Goal: Task Accomplishment & Management: Complete application form

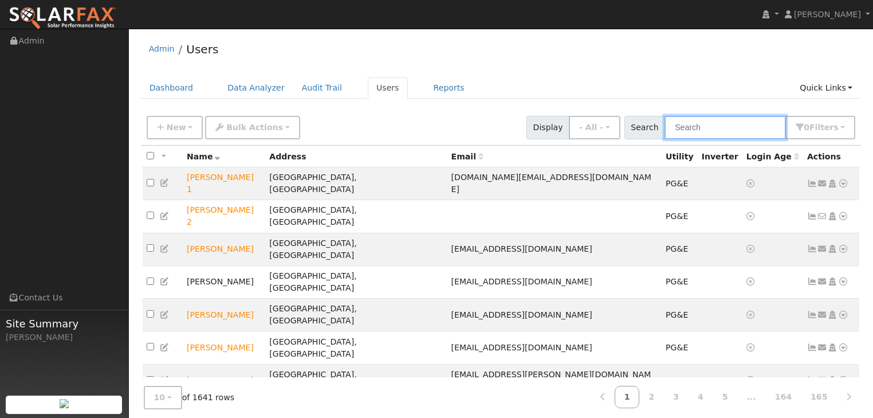
click at [692, 127] on input "text" at bounding box center [725, 127] width 121 height 23
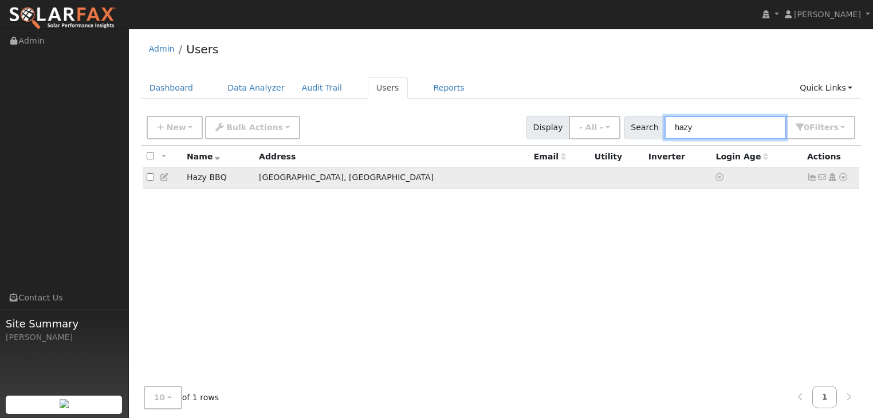
type input "hazy"
click at [841, 176] on icon at bounding box center [843, 177] width 10 height 8
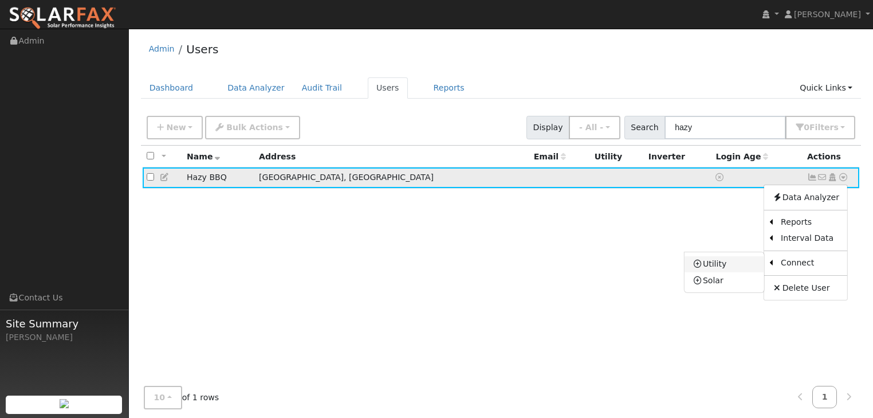
click at [712, 264] on link "Utility" at bounding box center [725, 264] width 80 height 16
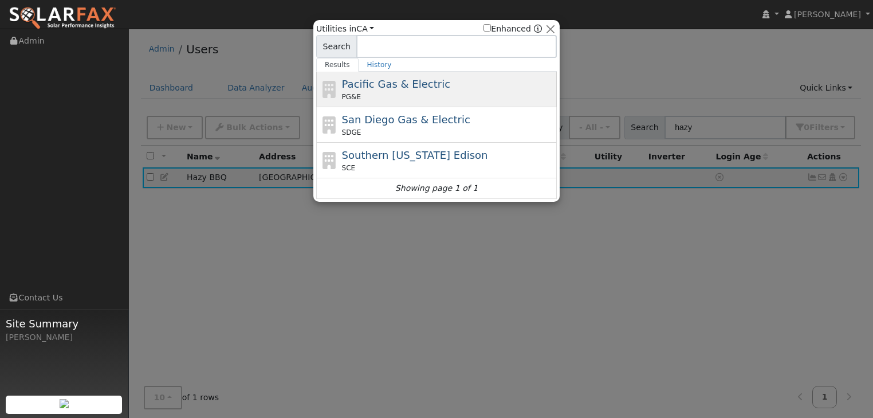
click at [387, 87] on span "Pacific Gas & Electric" at bounding box center [396, 84] width 108 height 12
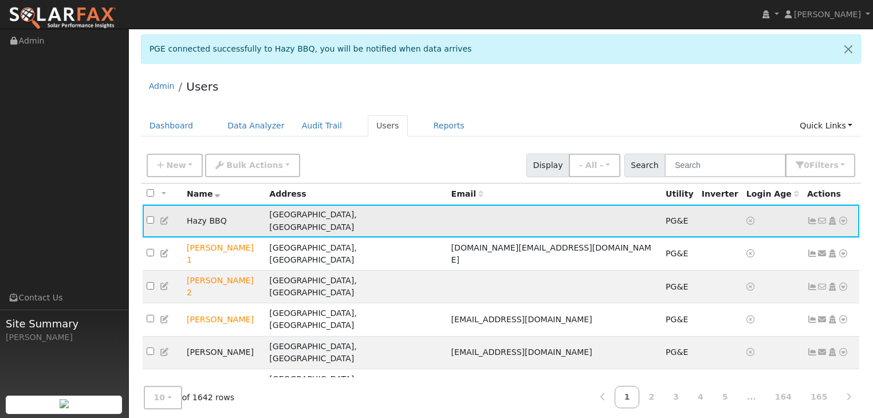
click at [841, 217] on icon at bounding box center [843, 221] width 10 height 8
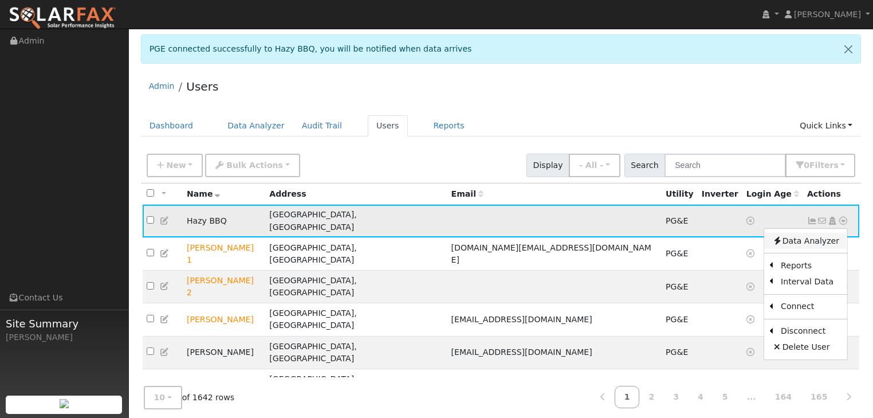
click at [798, 233] on link "Data Analyzer" at bounding box center [805, 241] width 83 height 16
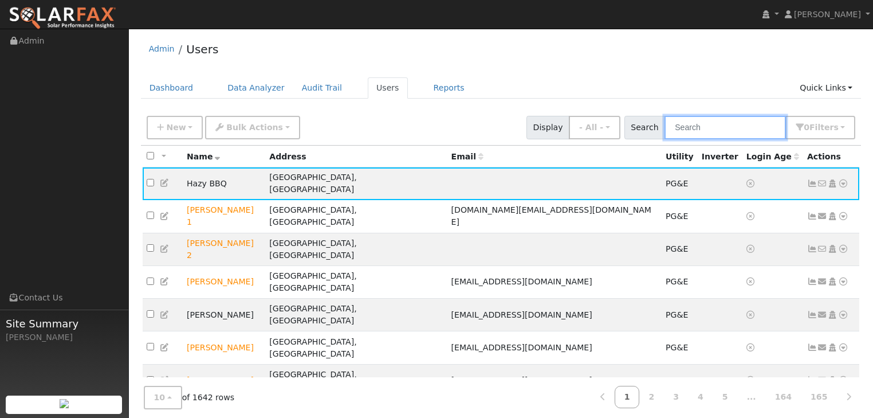
click at [705, 123] on input "text" at bounding box center [725, 127] width 121 height 23
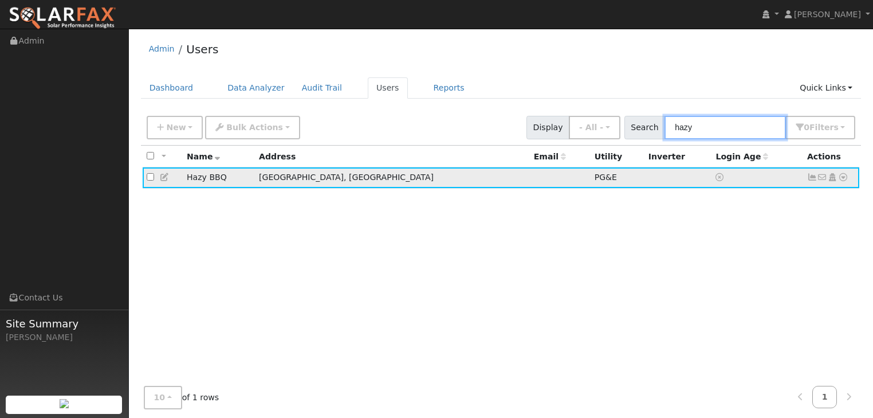
type input "hazy"
click at [844, 174] on icon at bounding box center [843, 177] width 10 height 8
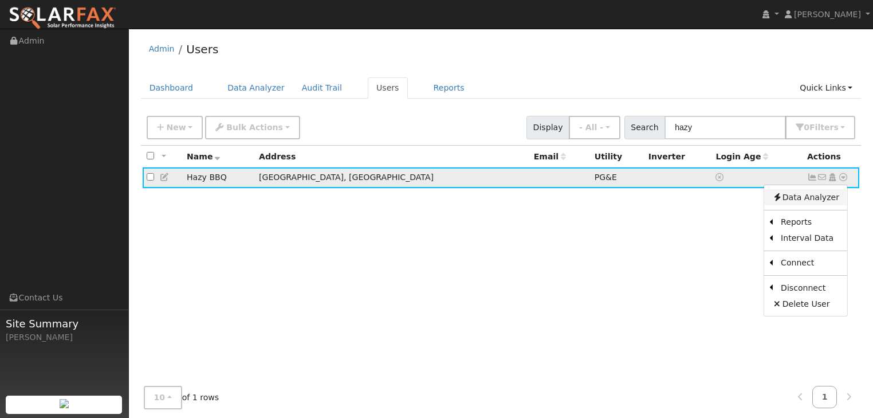
click at [798, 197] on link "Data Analyzer" at bounding box center [805, 197] width 83 height 16
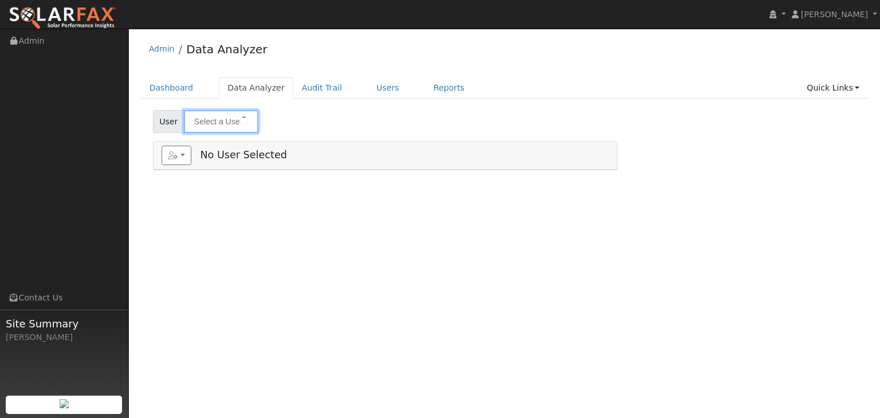
type input "Hazy BBQ"
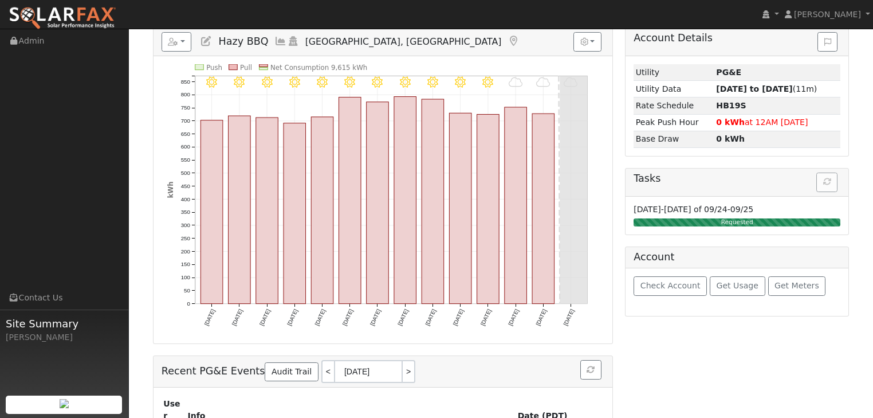
scroll to position [138, 0]
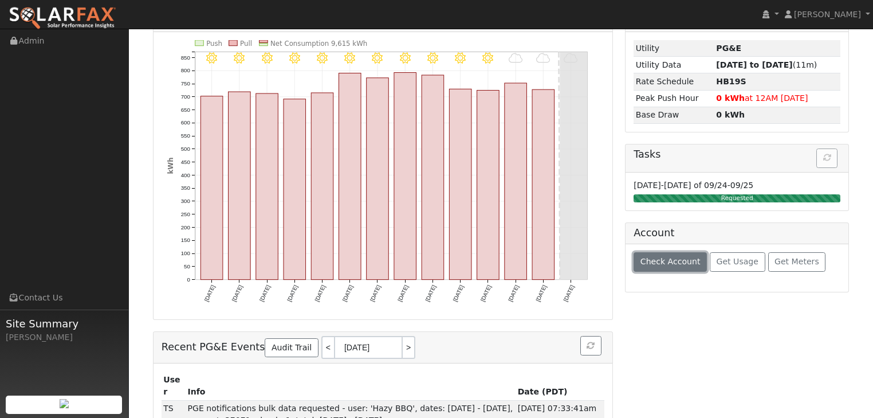
click at [663, 258] on span "Check Account" at bounding box center [671, 261] width 60 height 9
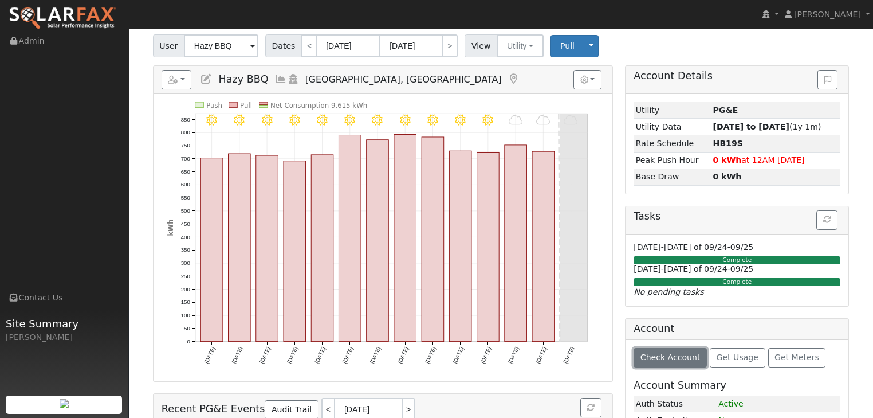
scroll to position [0, 0]
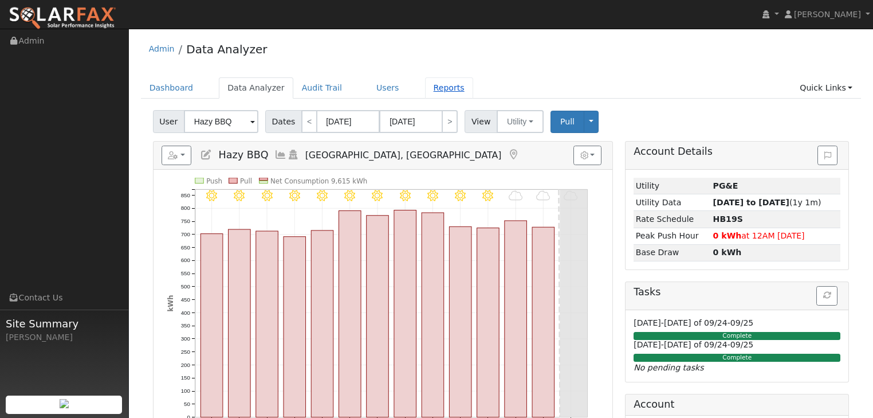
click at [425, 88] on link "Reports" at bounding box center [449, 87] width 48 height 21
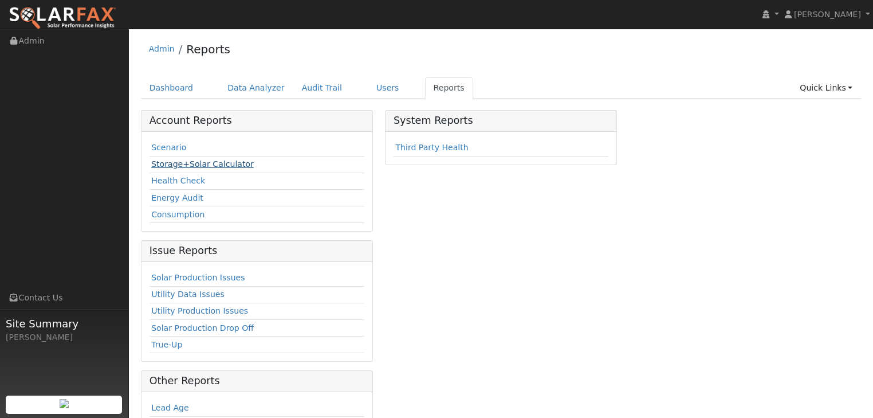
click at [170, 160] on link "Storage+Solar Calculator" at bounding box center [202, 163] width 103 height 9
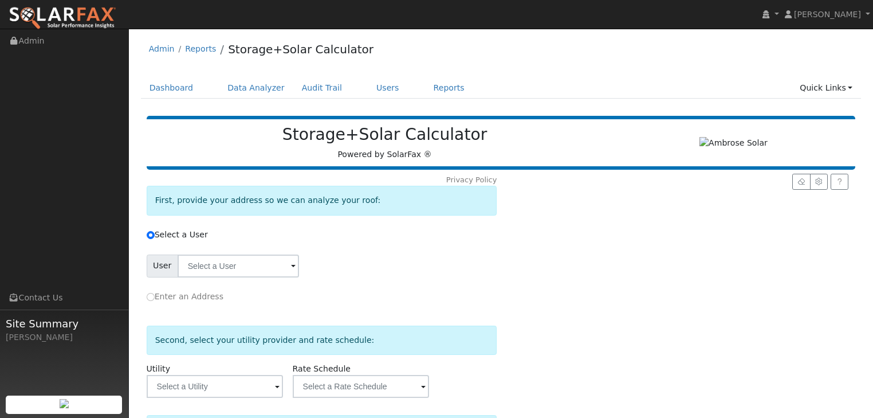
click at [291, 266] on span at bounding box center [293, 266] width 5 height 13
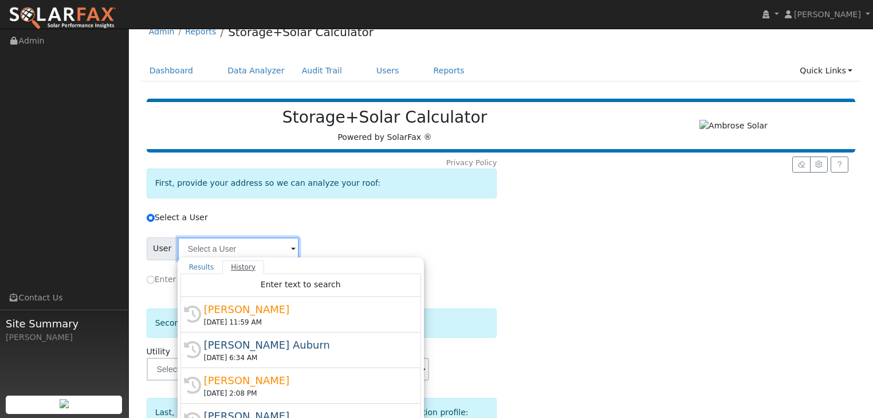
scroll to position [13, 0]
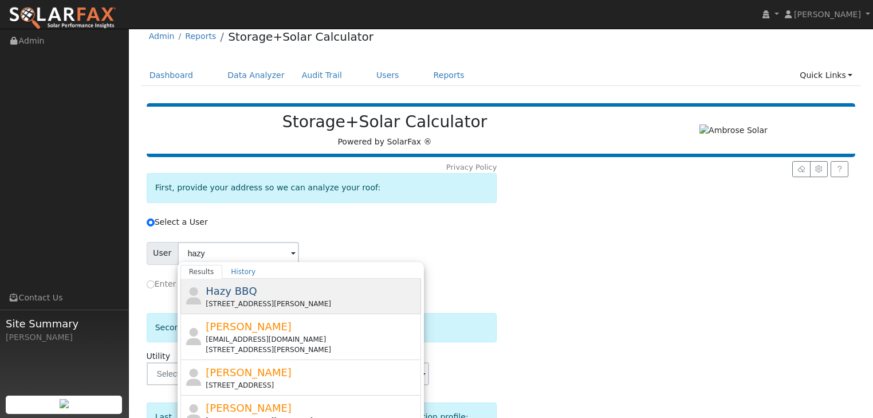
click at [219, 289] on span "Hazy BBQ" at bounding box center [231, 291] width 51 height 12
type input "Hazy BBQ"
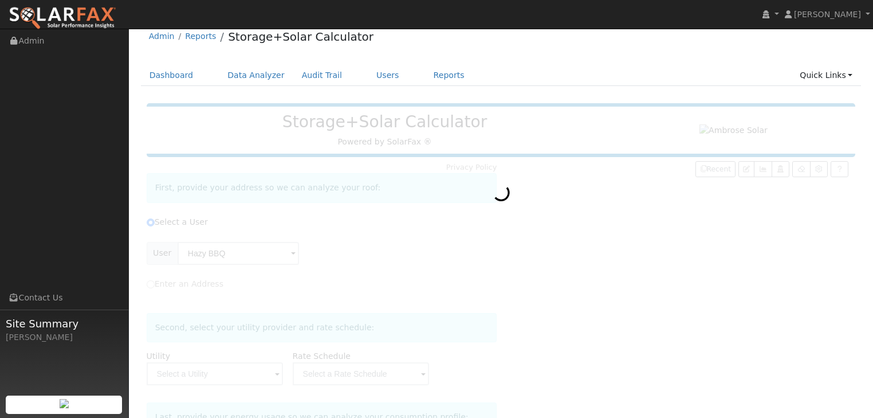
type input "Pacific Gas & Electric"
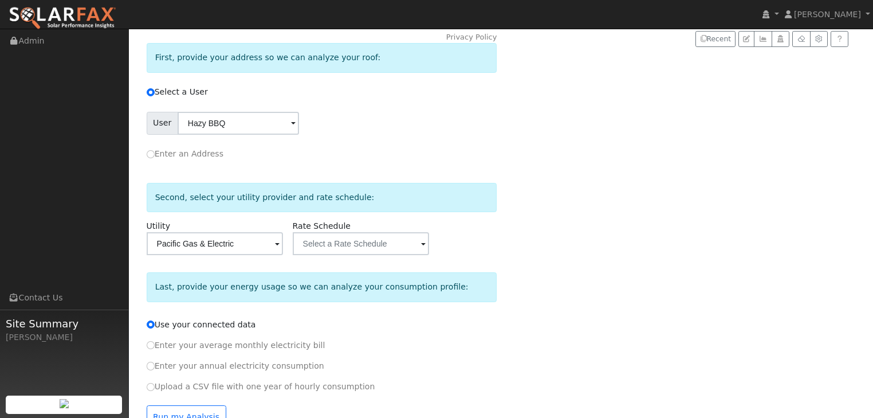
scroll to position [150, 0]
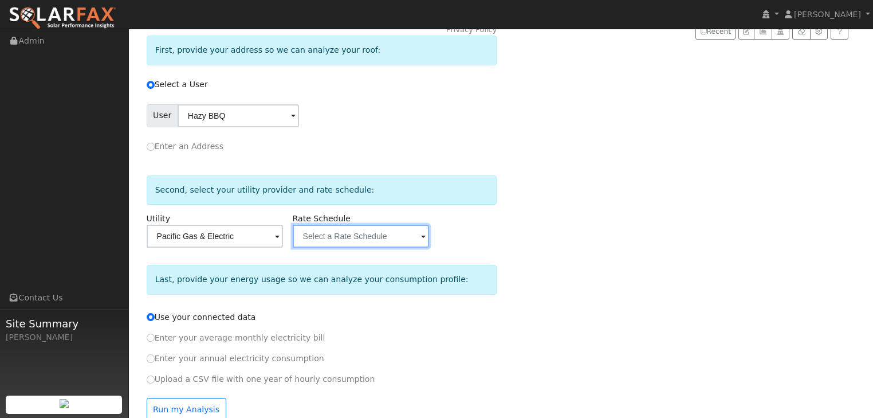
click at [358, 231] on input "text" at bounding box center [361, 236] width 136 height 23
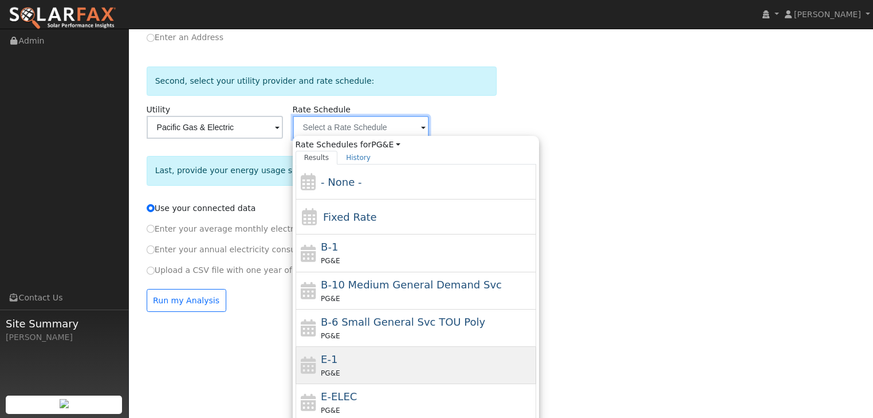
scroll to position [216, 0]
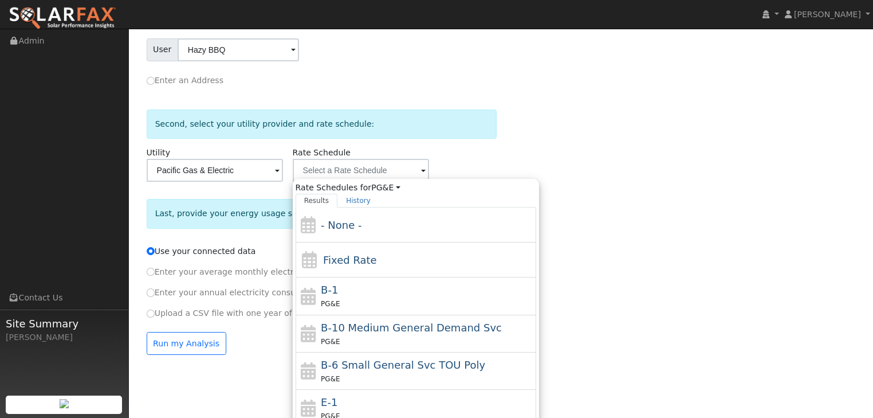
click at [603, 238] on div "Recent" at bounding box center [706, 160] width 296 height 405
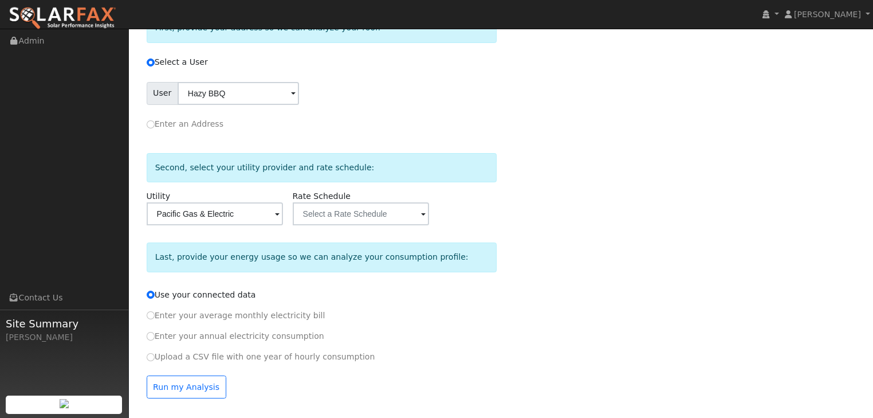
scroll to position [171, 0]
click at [422, 215] on span at bounding box center [423, 215] width 5 height 13
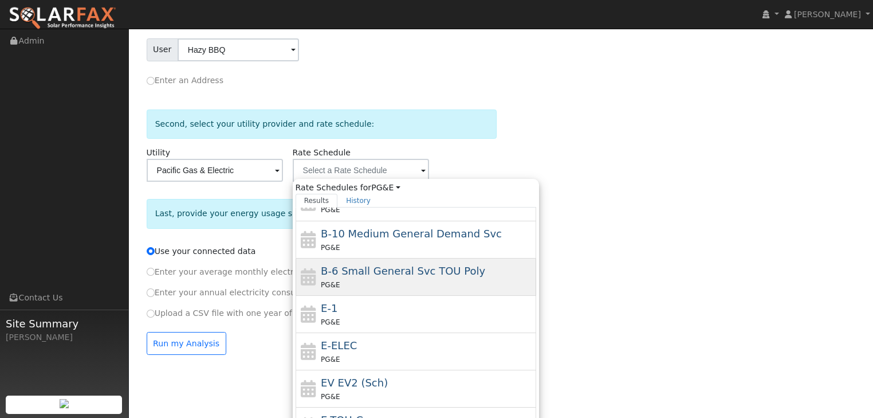
scroll to position [78, 0]
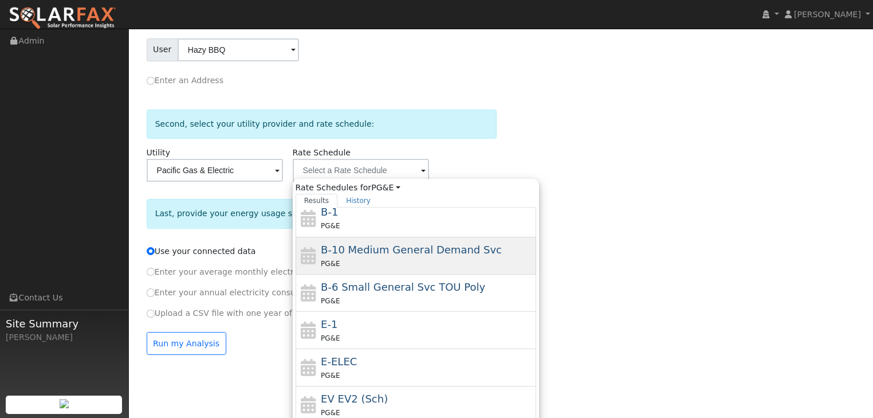
click at [367, 249] on span "B-10 Medium General Demand Svc" at bounding box center [411, 250] width 181 height 12
type input "B-10 Medium General Demand Svc"
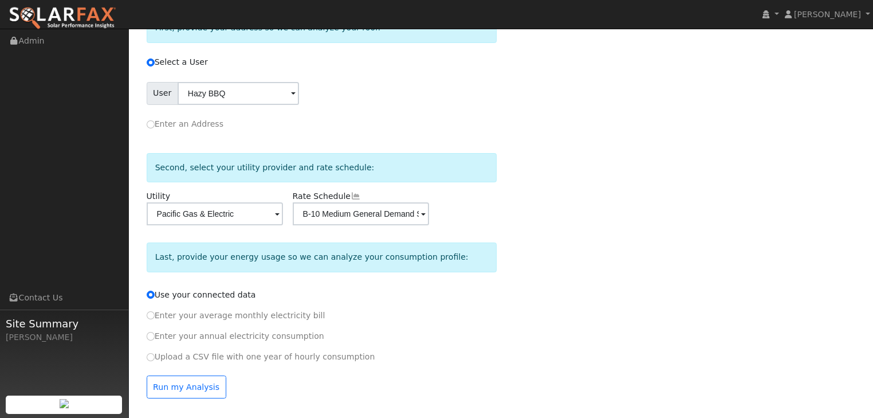
scroll to position [171, 0]
click at [179, 386] on button "Run my Analysis" at bounding box center [187, 387] width 80 height 23
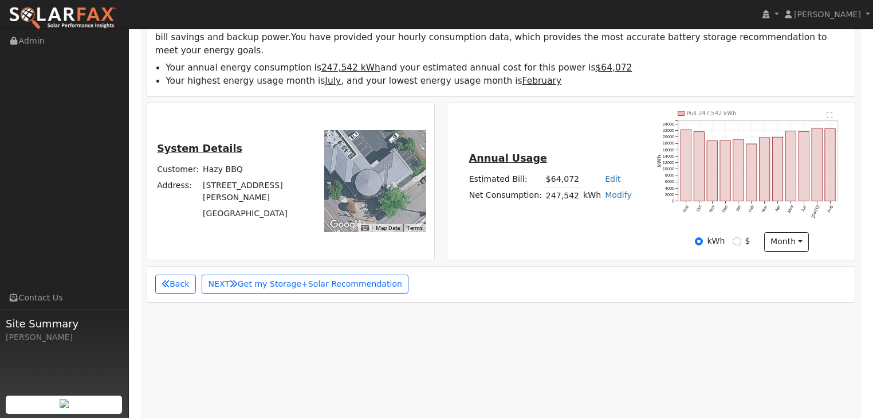
scroll to position [244, 0]
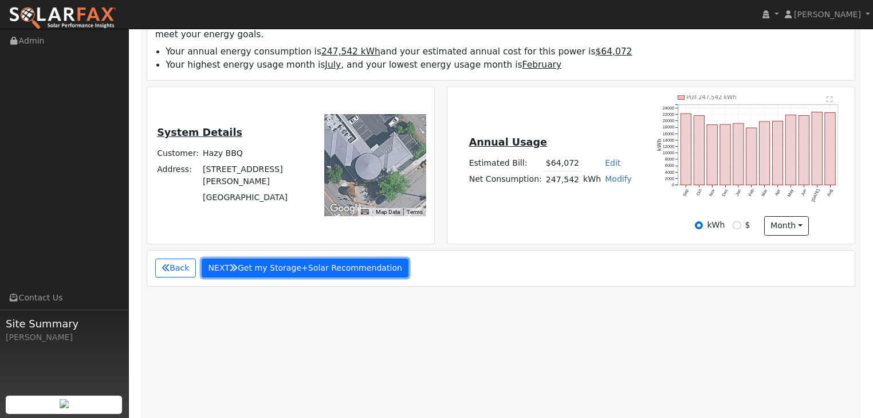
click at [293, 258] on button "NEXT Get my Storage+Solar Recommendation" at bounding box center [305, 267] width 207 height 19
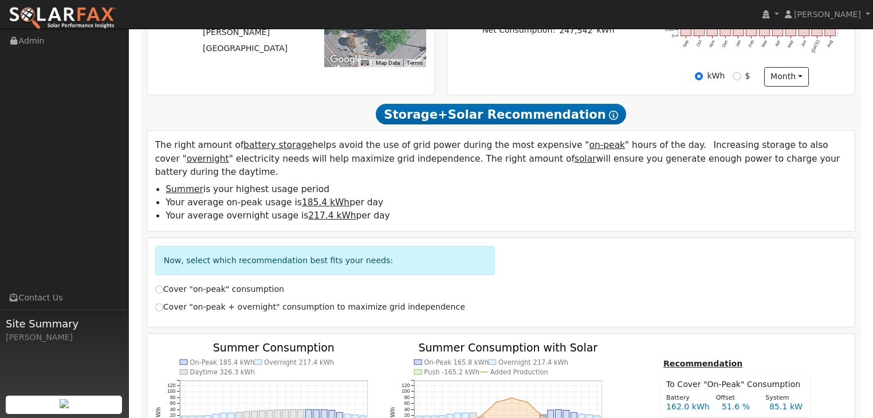
scroll to position [447, 0]
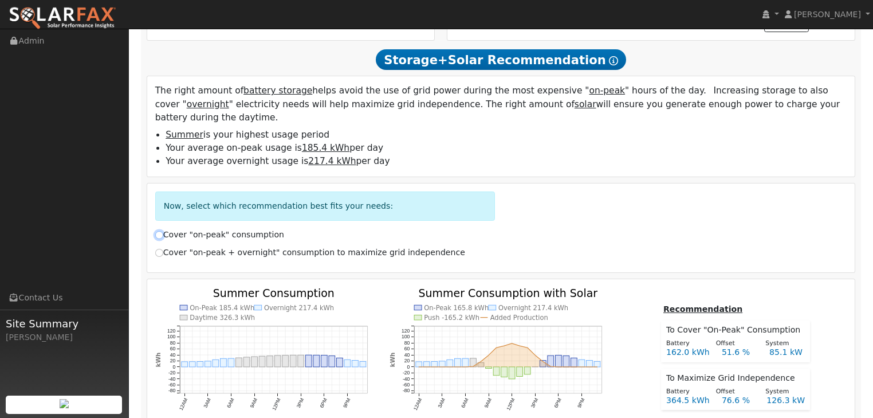
click at [159, 231] on input "Cover "on-peak" consumption" at bounding box center [159, 235] width 8 height 8
radio input "true"
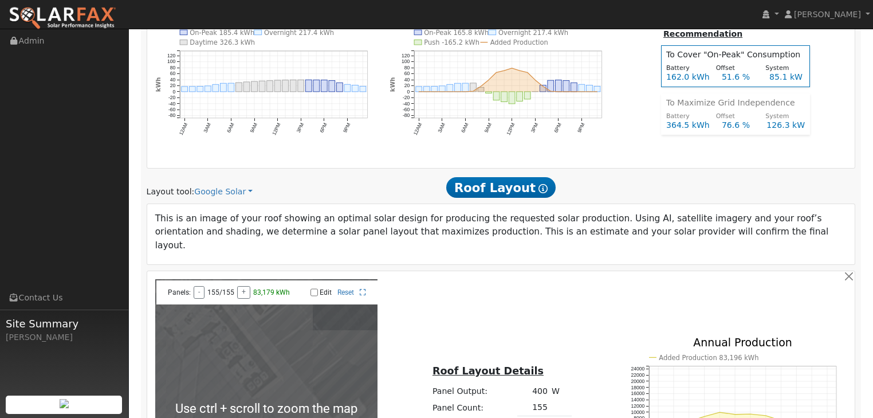
scroll to position [722, 0]
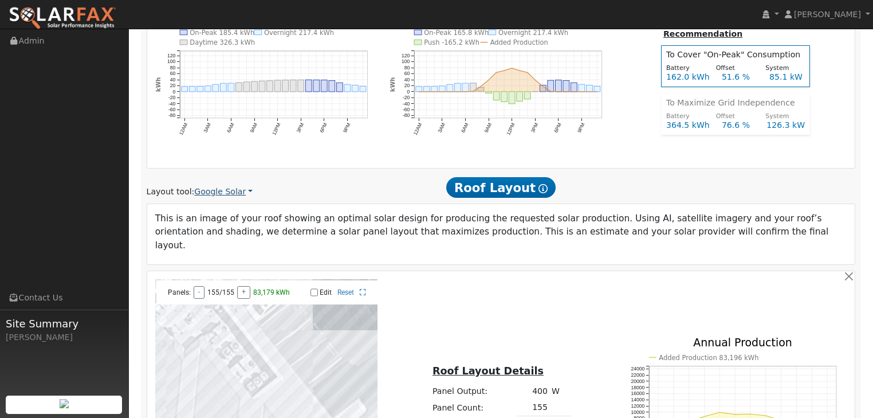
click at [241, 186] on link "Google Solar" at bounding box center [223, 192] width 58 height 12
click at [209, 216] on link "Aurora" at bounding box center [231, 217] width 80 height 16
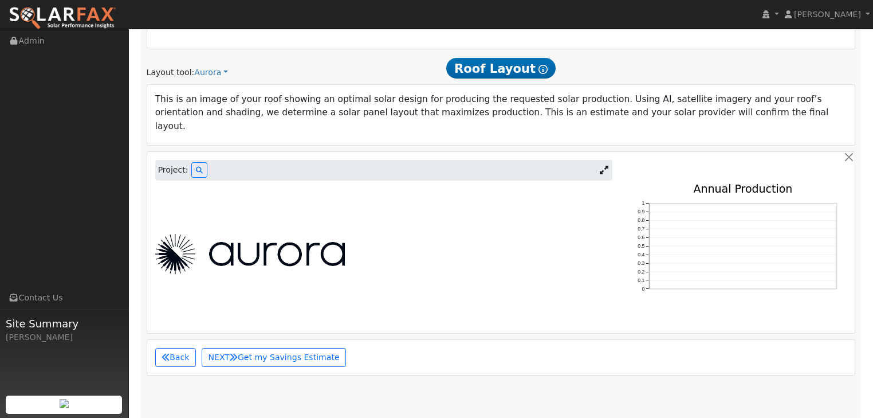
scroll to position [814, 0]
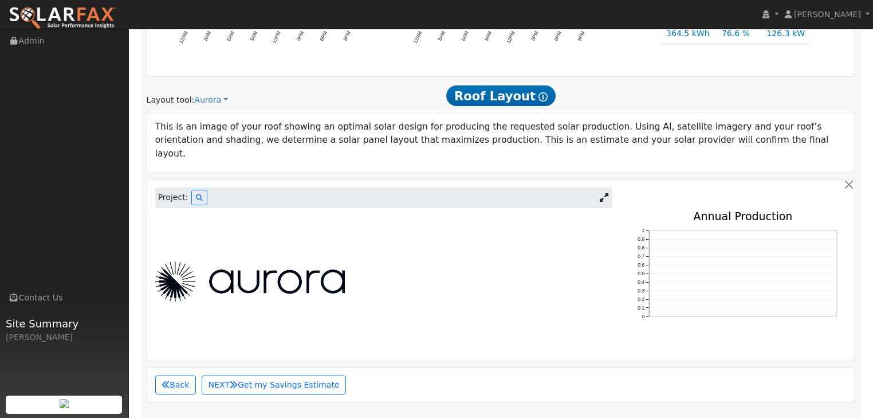
click at [366, 261] on div at bounding box center [383, 281] width 469 height 40
click at [196, 194] on icon at bounding box center [199, 197] width 7 height 7
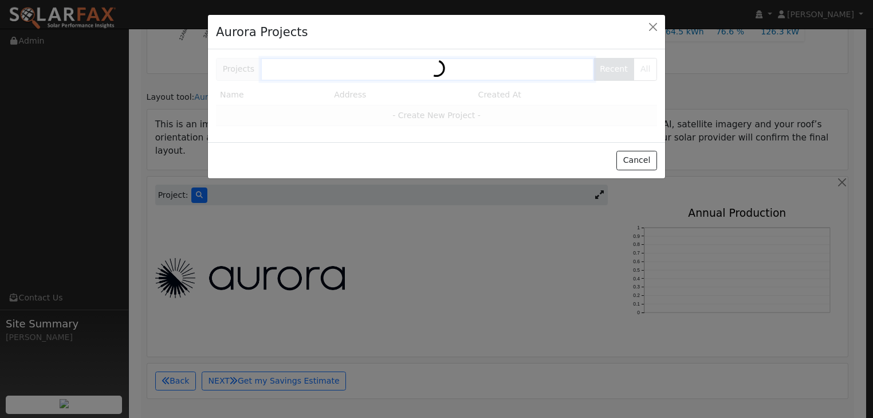
scroll to position [815, 0]
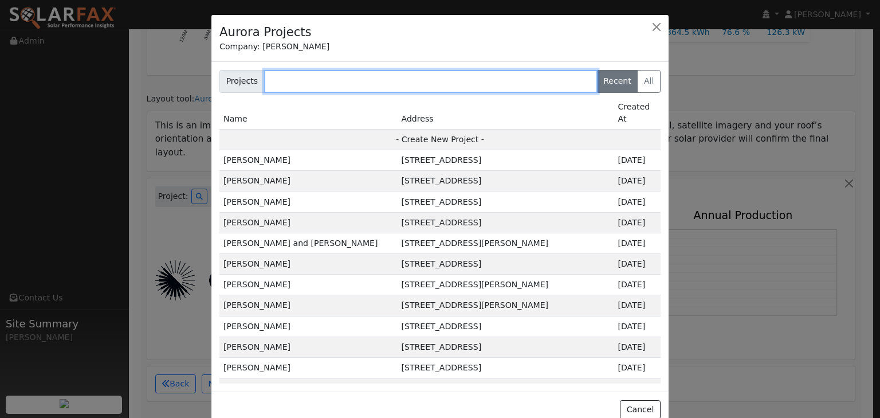
click at [292, 81] on input "text" at bounding box center [430, 81] width 333 height 23
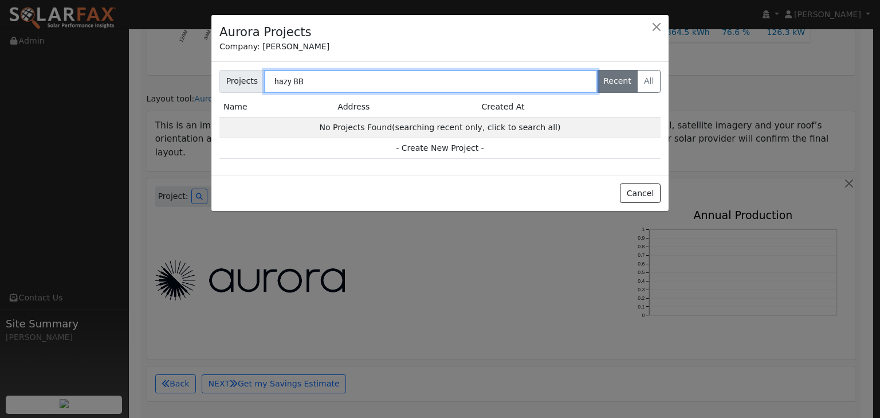
type input "hazy BBQ"
drag, startPoint x: 316, startPoint y: 76, endPoint x: 199, endPoint y: 103, distance: 120.1
click at [199, 103] on div "Aurora Projects Company: Ambrose Solar Projects hazy BBQ Recent All Name Addres…" at bounding box center [440, 209] width 880 height 418
type input "hazy BBQ"
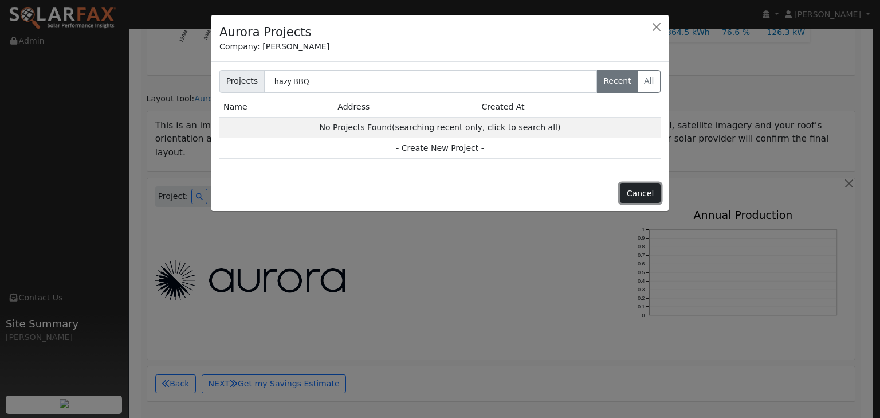
click at [653, 191] on button "Cancel" at bounding box center [640, 192] width 41 height 19
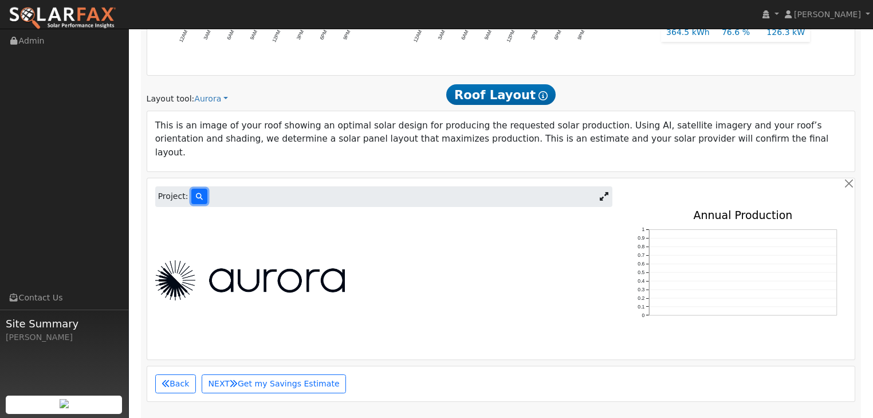
click at [196, 193] on icon at bounding box center [199, 196] width 7 height 7
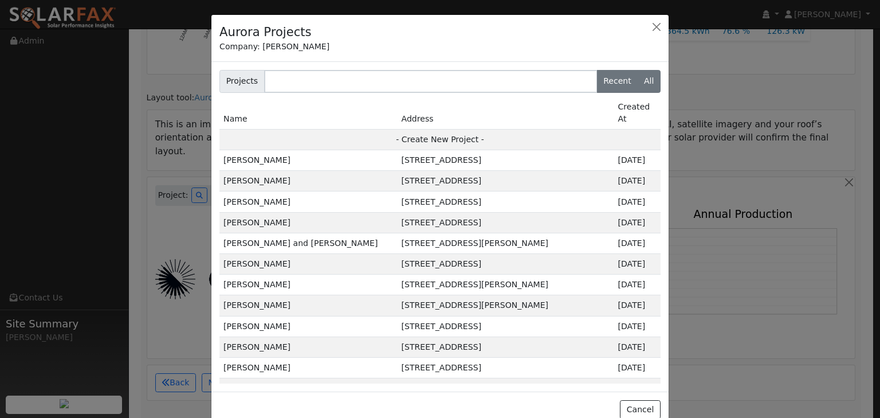
click at [638, 78] on label "All" at bounding box center [648, 81] width 23 height 23
click at [226, 77] on input "All" at bounding box center [222, 73] width 7 height 7
radio input "true"
radio input "false"
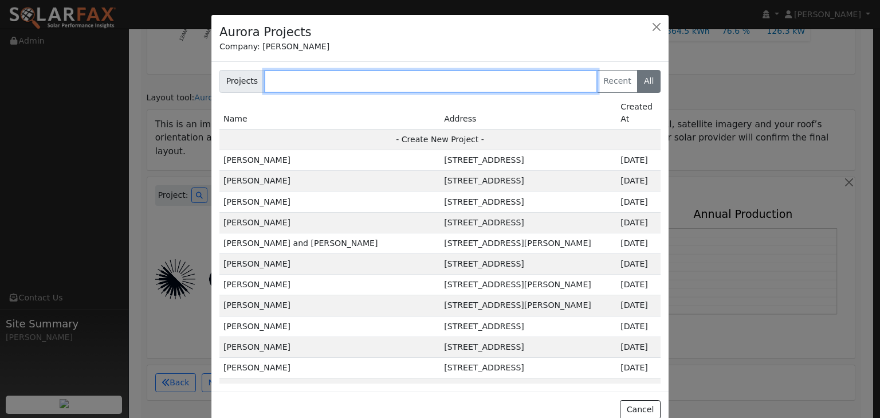
click at [275, 82] on input "text" at bounding box center [430, 81] width 333 height 23
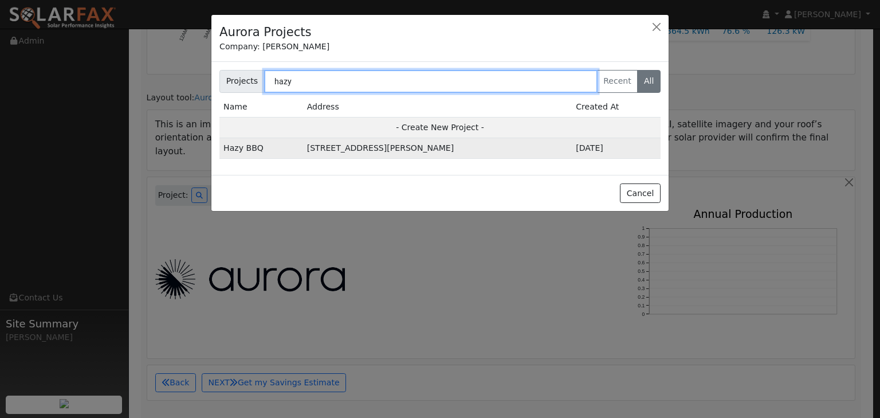
type input "hazy"
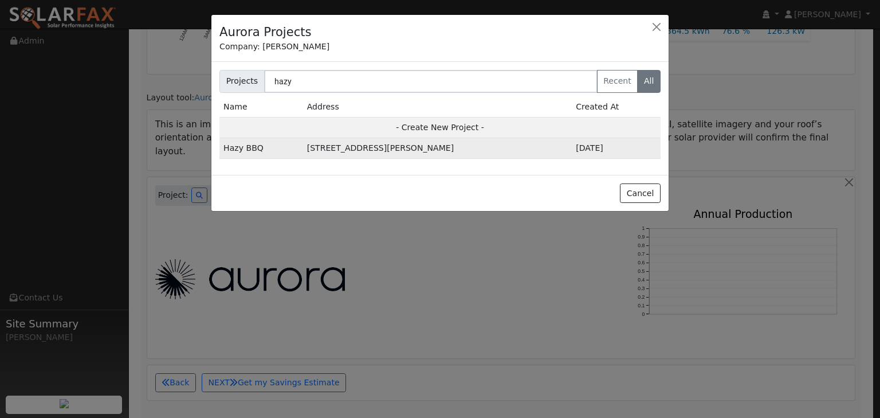
click at [245, 147] on td "Hazy BBQ" at bounding box center [261, 148] width 84 height 21
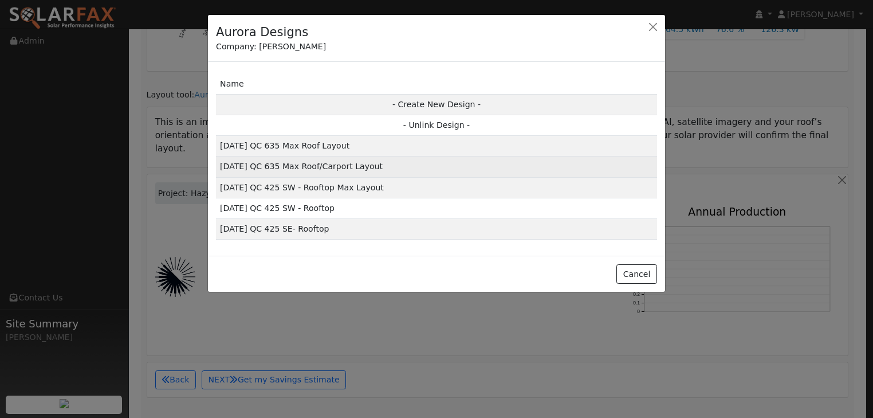
scroll to position [818, 0]
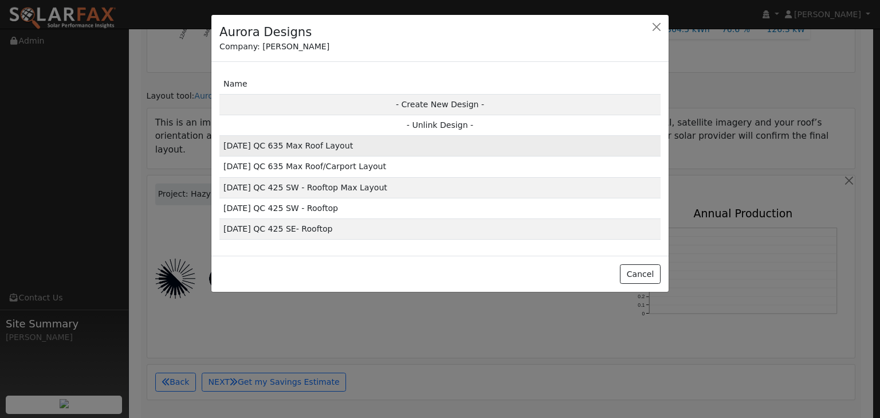
click at [290, 144] on td "8/27/25 QC 635 Max Roof Layout" at bounding box center [439, 146] width 441 height 21
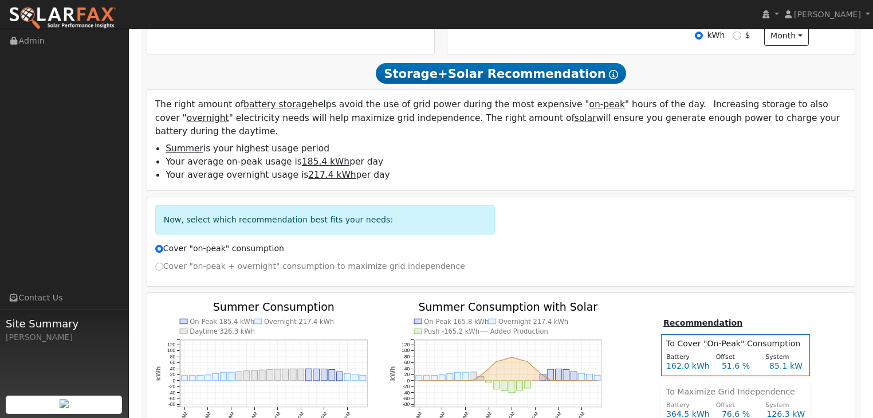
scroll to position [360, 0]
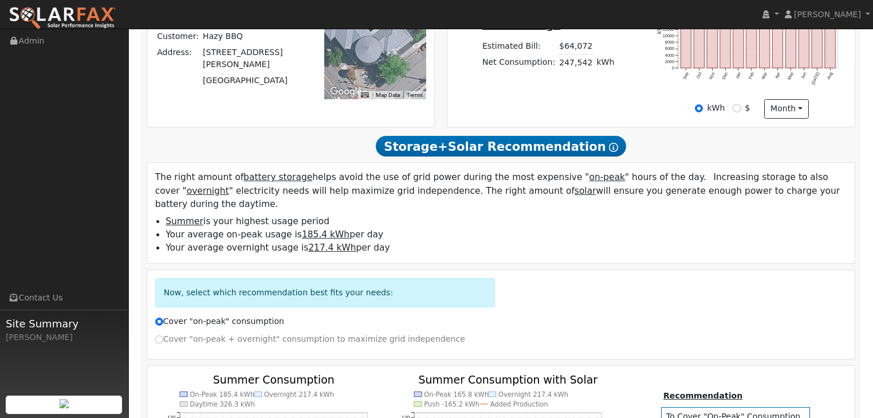
click at [521, 136] on span "Storage+Solar Recommendation Show Help" at bounding box center [501, 146] width 250 height 21
click at [419, 136] on span "Storage+Solar Recommendation Show Help" at bounding box center [501, 146] width 250 height 21
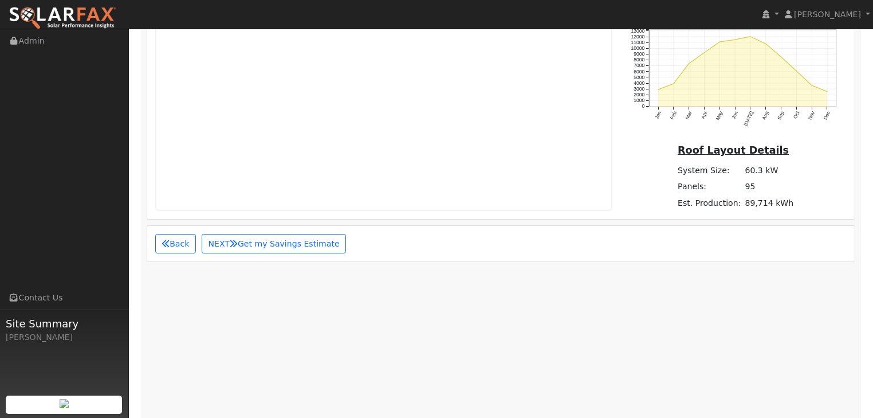
scroll to position [1048, 0]
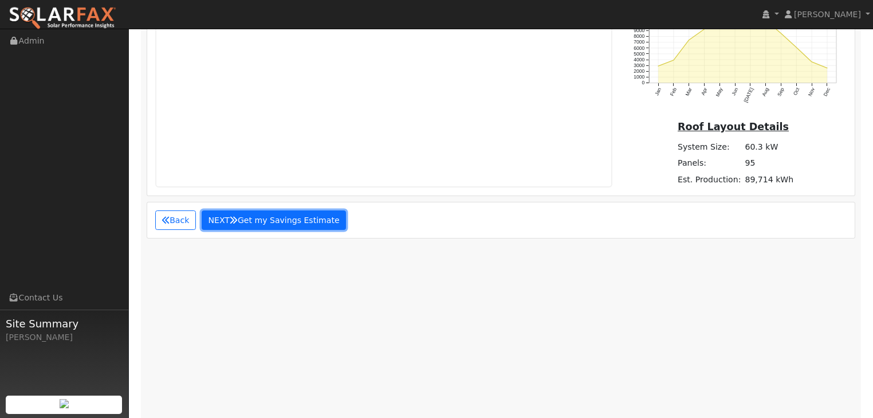
click at [296, 210] on button "NEXT Get my Savings Estimate" at bounding box center [274, 219] width 144 height 19
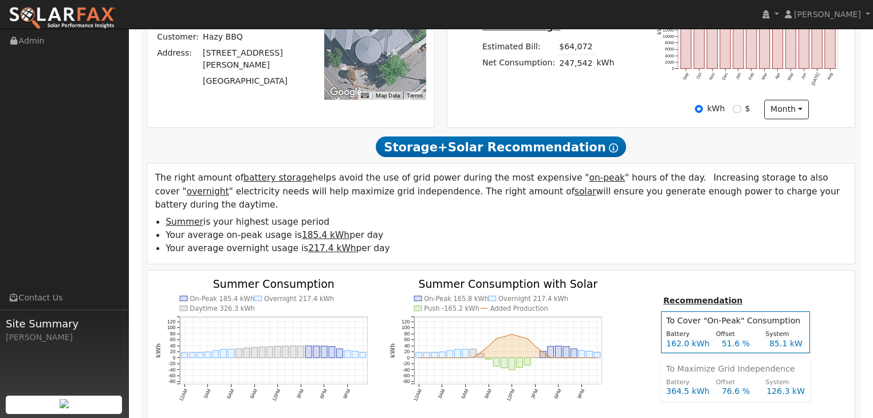
scroll to position [367, 0]
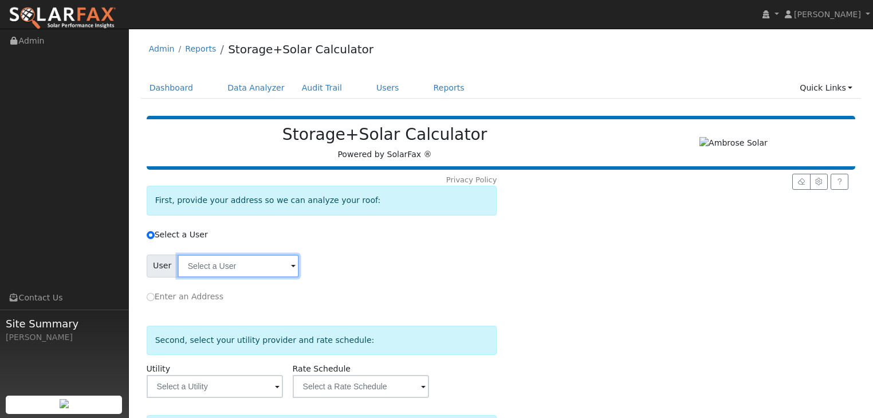
click at [229, 254] on input "text" at bounding box center [238, 265] width 121 height 23
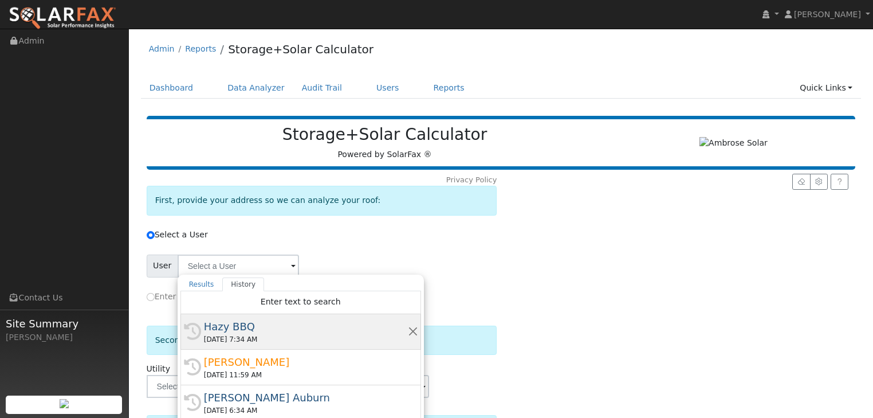
click at [223, 330] on div "Hazy BBQ" at bounding box center [306, 326] width 204 height 15
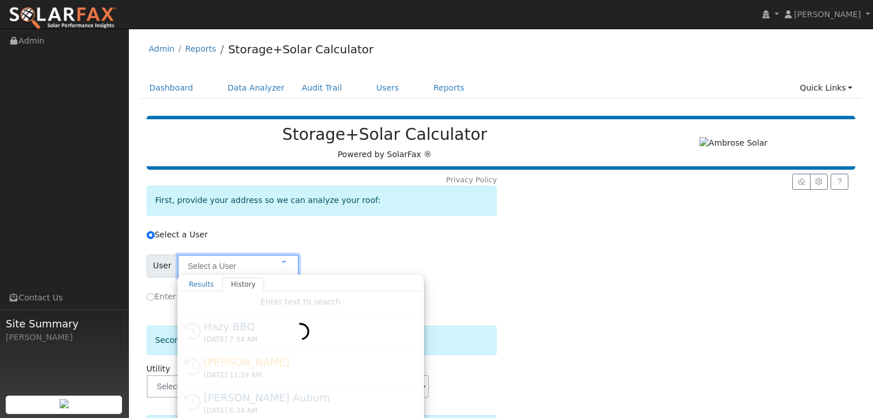
type input "Hazy BBQ"
type input "Pacific Gas & Electric"
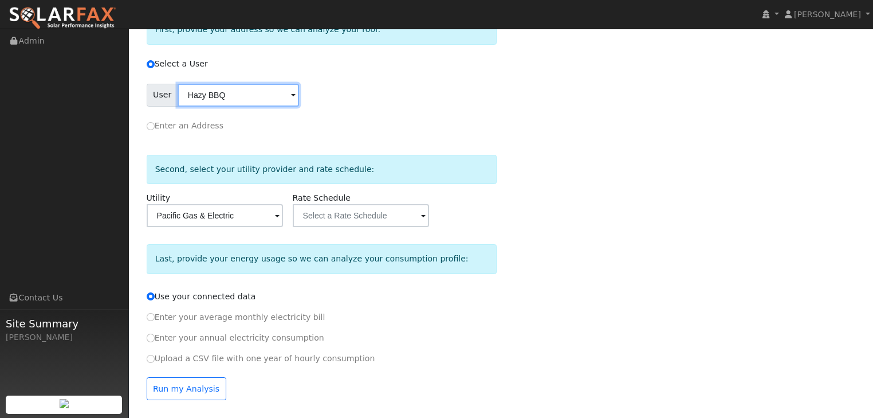
scroll to position [171, 0]
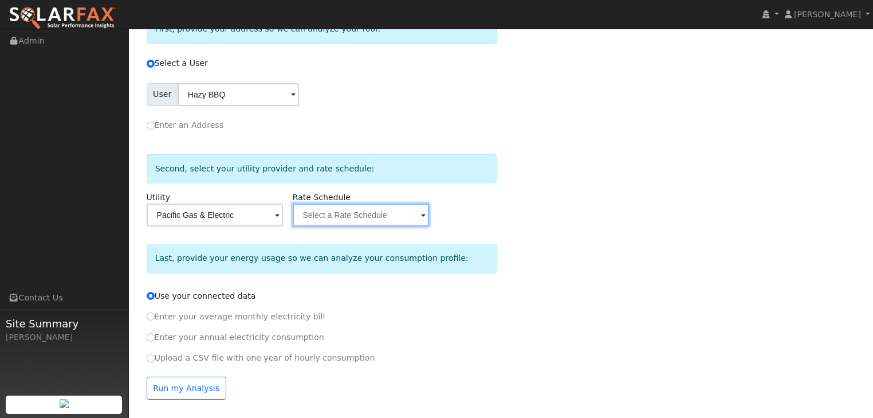
click at [343, 211] on input "text" at bounding box center [361, 214] width 136 height 23
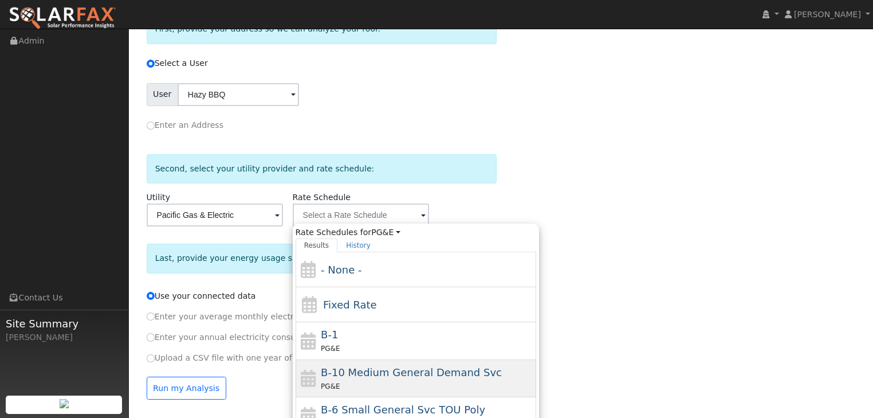
click at [352, 371] on span "B-10 Medium General Demand Svc" at bounding box center [411, 372] width 181 height 12
type input "B-10 Medium General Demand Svc"
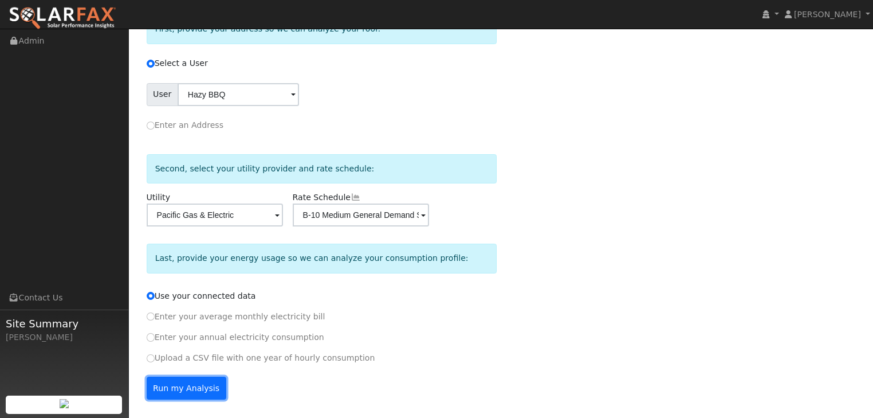
click at [179, 387] on button "Run my Analysis" at bounding box center [187, 387] width 80 height 23
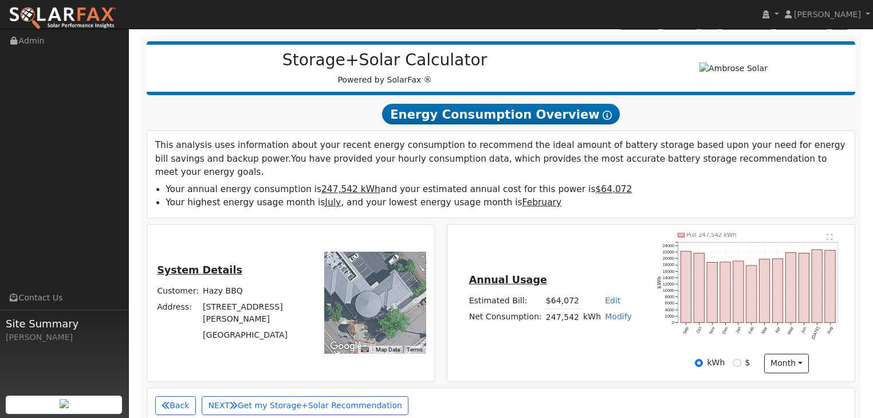
scroll to position [152, 0]
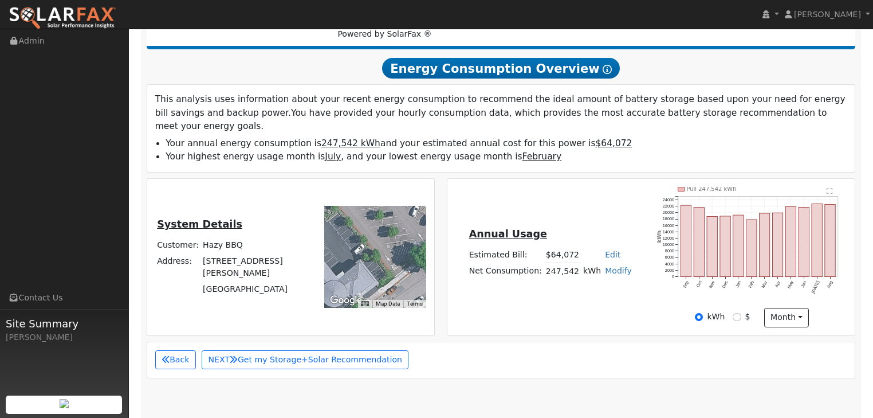
drag, startPoint x: 396, startPoint y: 219, endPoint x: 359, endPoint y: 260, distance: 55.5
click at [359, 260] on div at bounding box center [375, 257] width 102 height 102
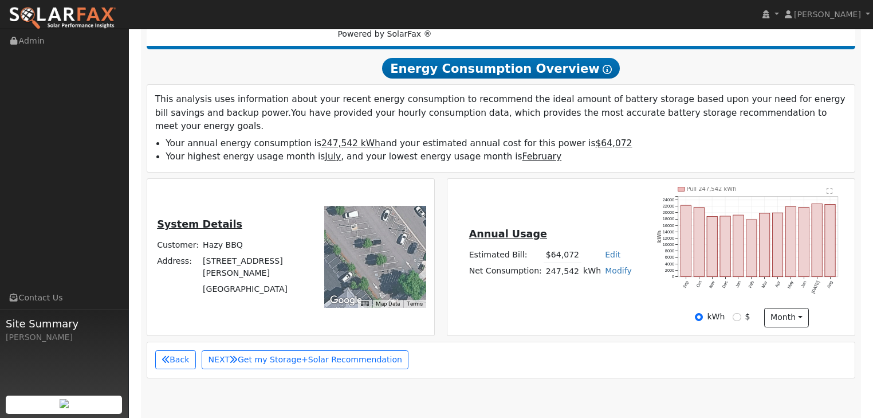
drag, startPoint x: 396, startPoint y: 220, endPoint x: 387, endPoint y: 248, distance: 29.2
click at [387, 248] on div at bounding box center [375, 257] width 102 height 102
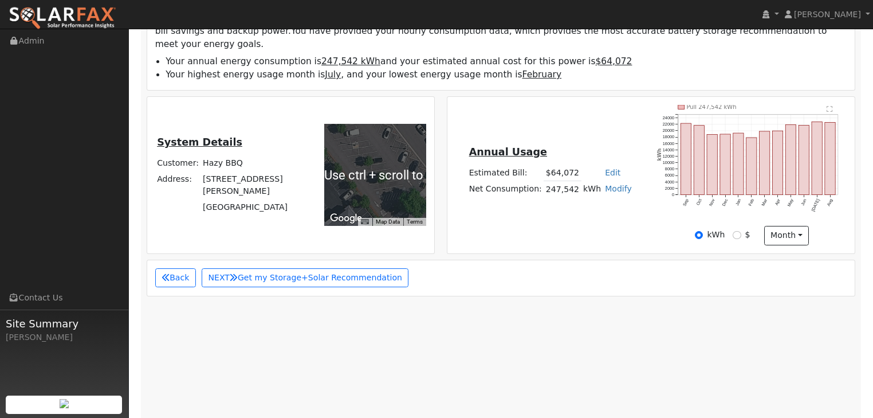
scroll to position [198, 0]
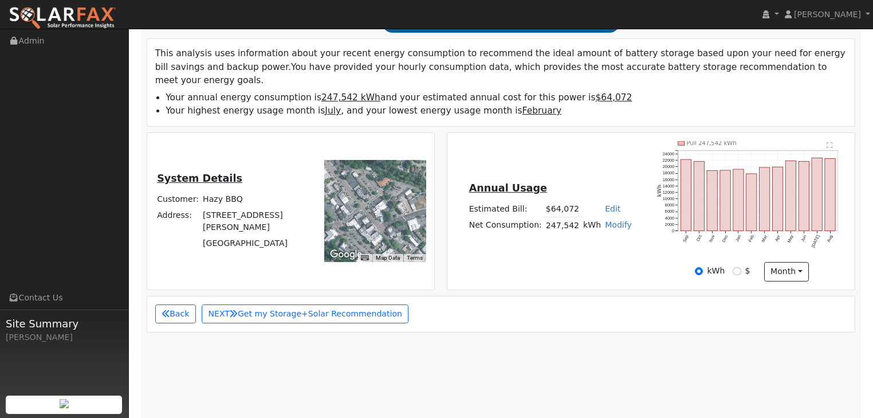
drag, startPoint x: 367, startPoint y: 231, endPoint x: 370, endPoint y: 197, distance: 34.5
click at [370, 197] on div at bounding box center [375, 211] width 102 height 102
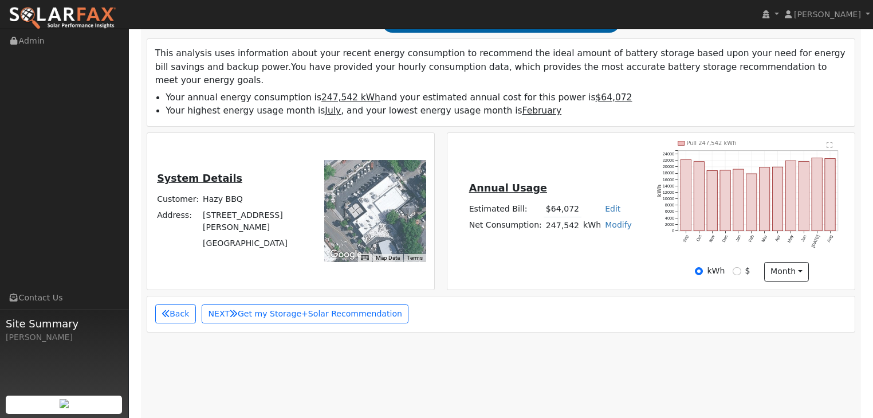
drag, startPoint x: 347, startPoint y: 176, endPoint x: 348, endPoint y: 210, distance: 33.8
click at [348, 210] on div at bounding box center [375, 211] width 102 height 102
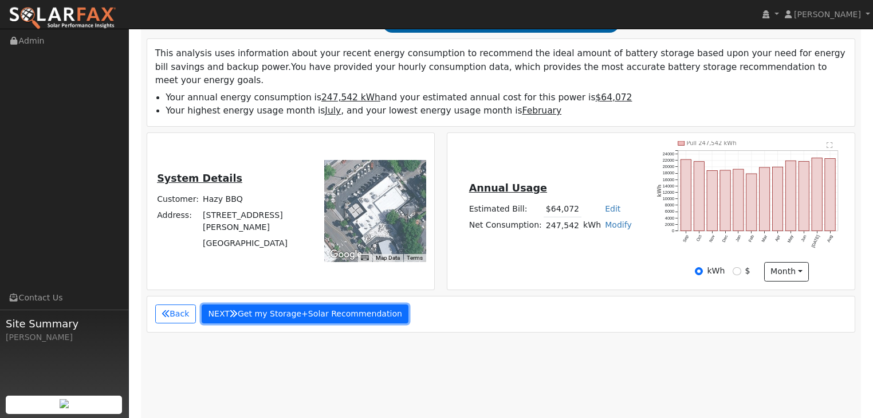
click at [311, 304] on button "NEXT Get my Storage+Solar Recommendation" at bounding box center [305, 313] width 207 height 19
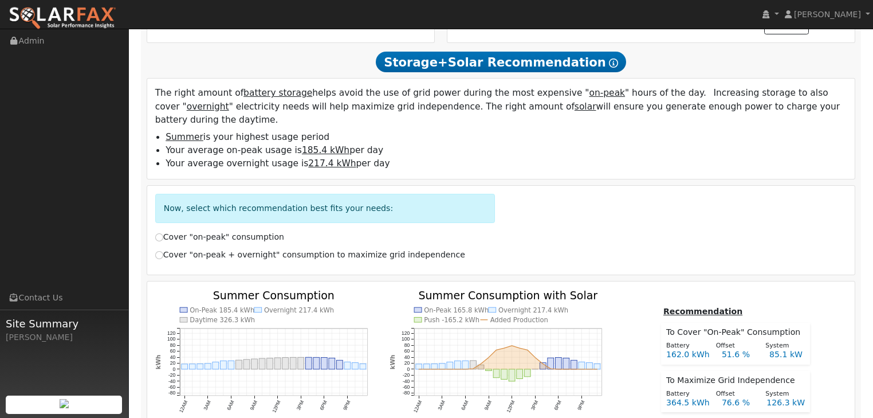
scroll to position [447, 0]
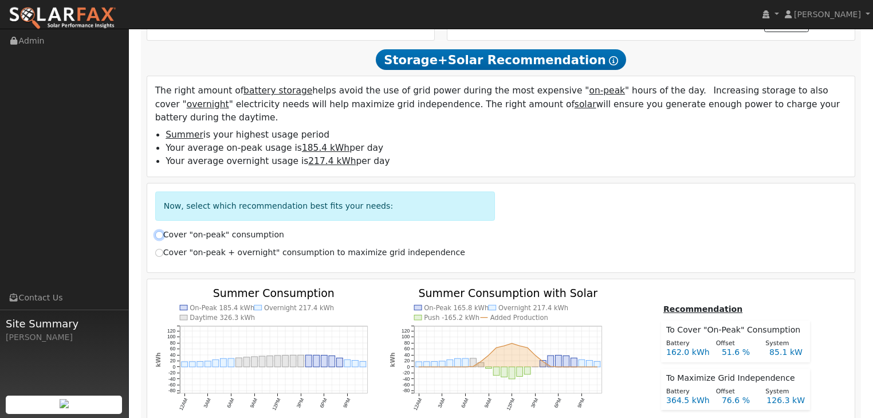
click at [159, 231] on input "Cover "on-peak" consumption" at bounding box center [159, 235] width 8 height 8
radio input "true"
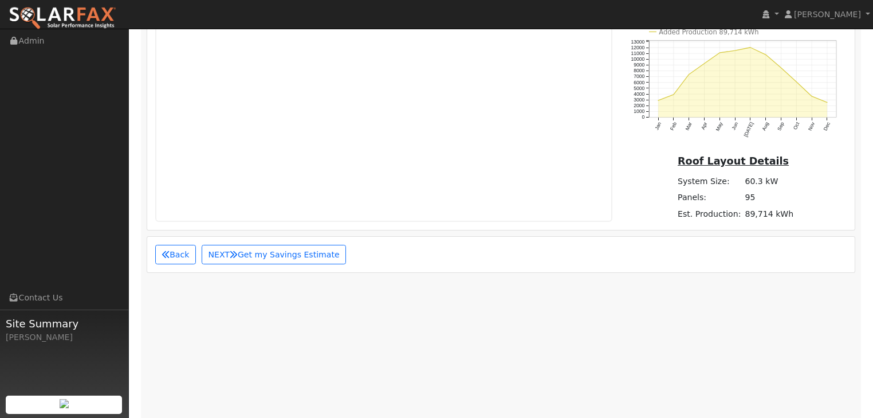
scroll to position [1043, 0]
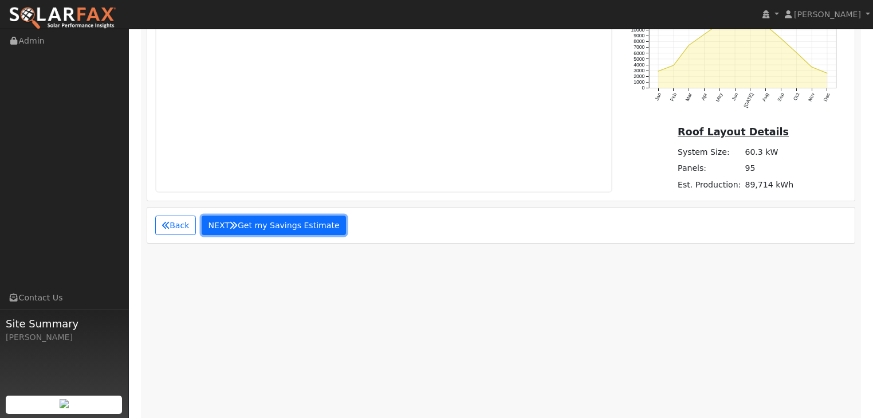
click at [266, 215] on button "NEXT Get my Savings Estimate" at bounding box center [274, 224] width 144 height 19
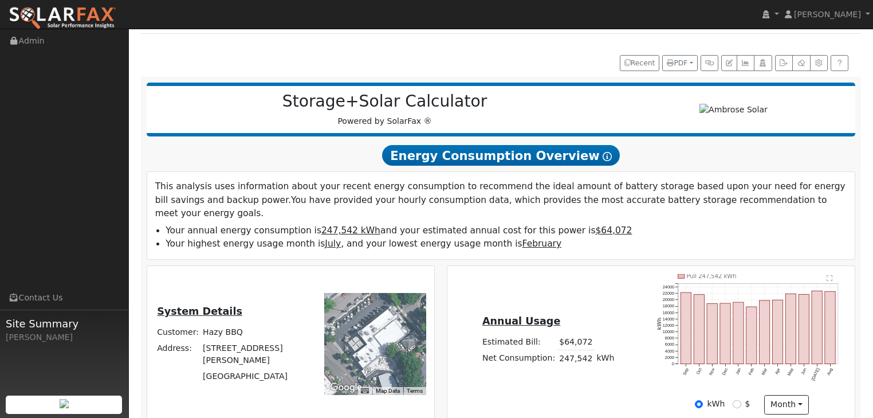
scroll to position [0, 0]
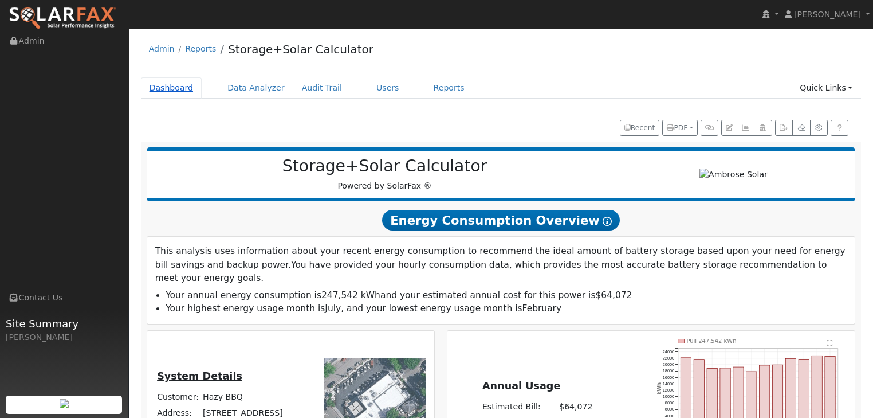
click at [167, 89] on link "Dashboard" at bounding box center [171, 87] width 61 height 21
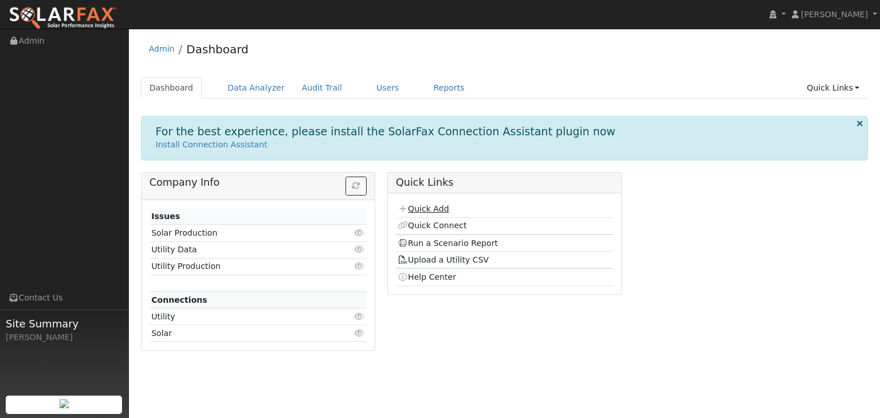
click at [425, 208] on link "Quick Add" at bounding box center [423, 208] width 51 height 9
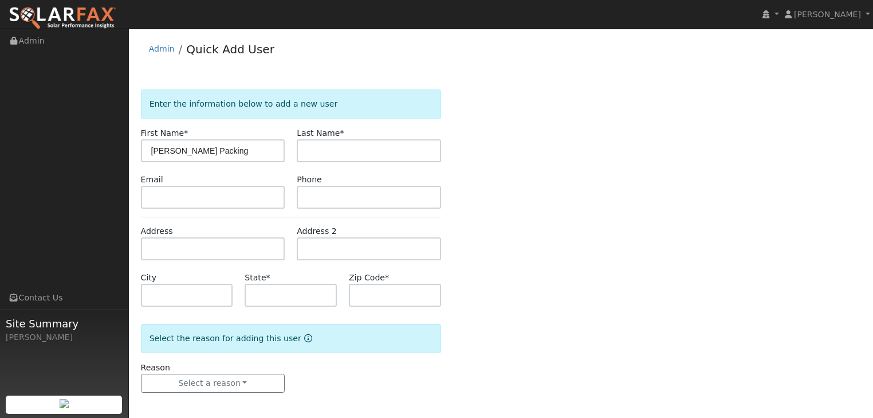
type input "[PERSON_NAME] Packing"
type input "Co Inc"
click at [190, 252] on input "text" at bounding box center [213, 248] width 144 height 23
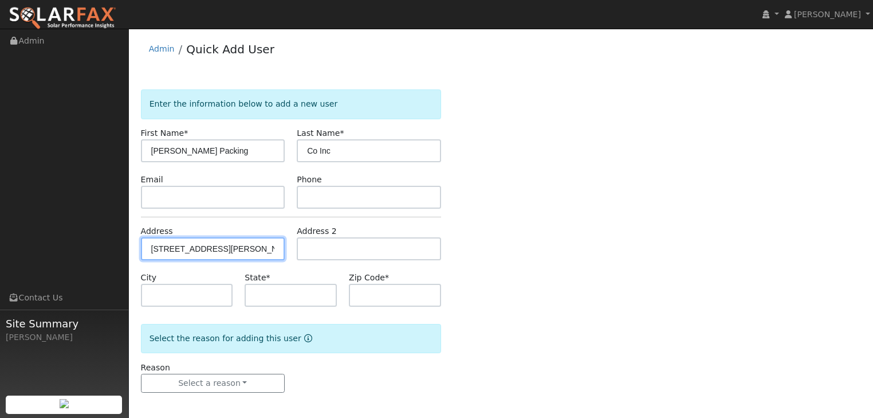
type input "[STREET_ADDRESS][PERSON_NAME]"
type input "[GEOGRAPHIC_DATA]"
type input "CA"
type input "95688"
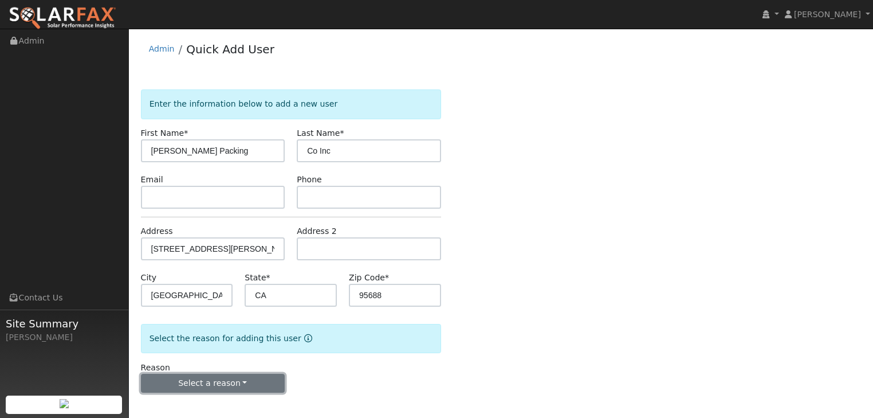
click at [256, 382] on button "Select a reason" at bounding box center [213, 383] width 144 height 19
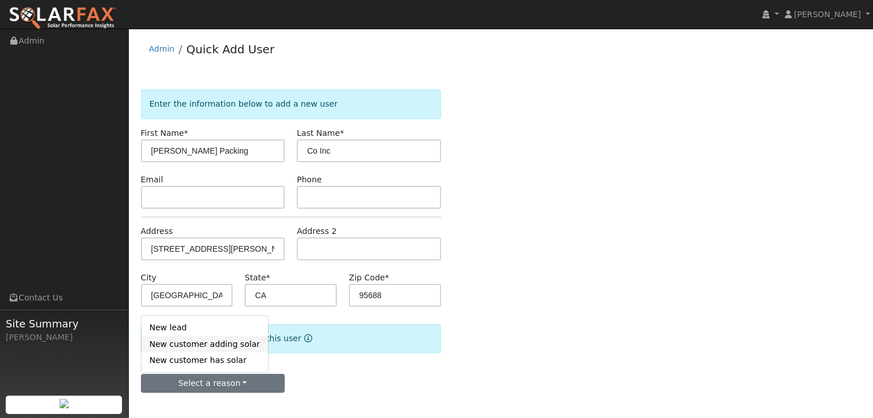
click at [184, 343] on link "New customer adding solar" at bounding box center [205, 344] width 127 height 16
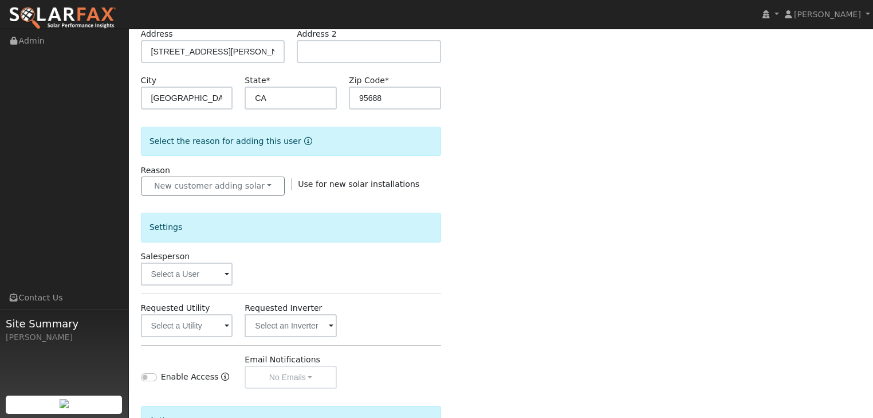
scroll to position [229, 0]
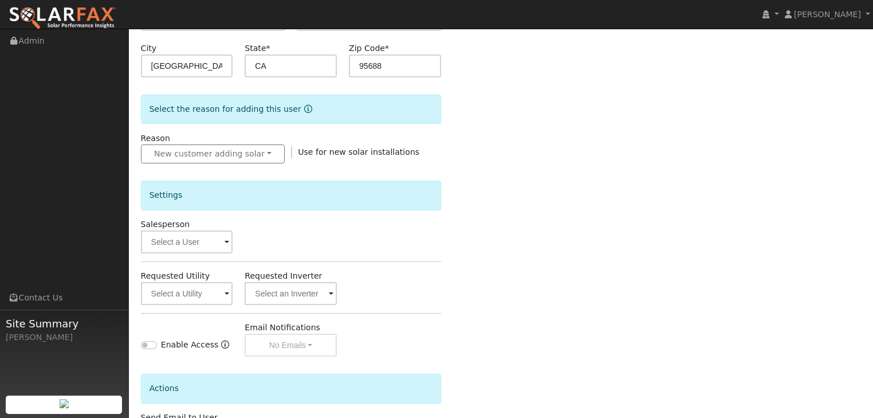
click at [229, 242] on span at bounding box center [227, 242] width 5 height 13
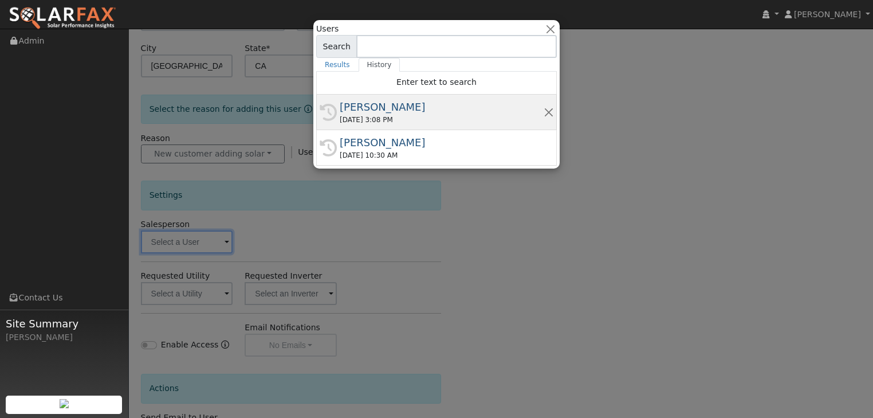
click at [362, 105] on div "[PERSON_NAME]" at bounding box center [442, 106] width 204 height 15
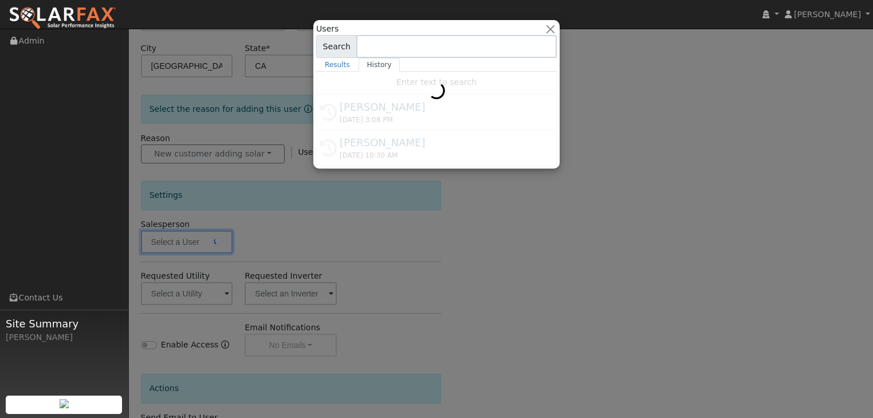
type input "[PERSON_NAME]"
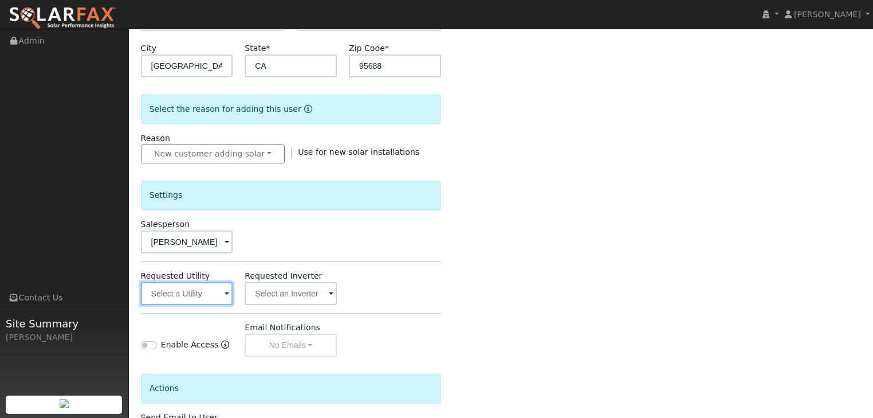
click at [229, 293] on input "text" at bounding box center [187, 293] width 92 height 23
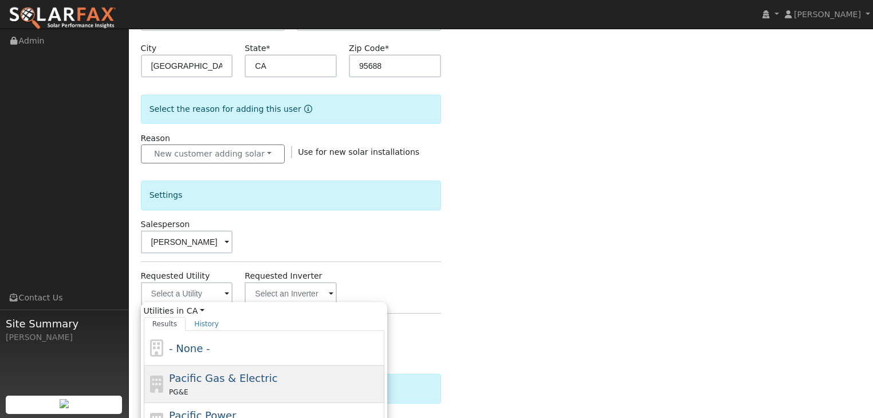
click at [183, 376] on span "Pacific Gas & Electric" at bounding box center [223, 378] width 108 height 12
type input "Pacific Gas & Electric"
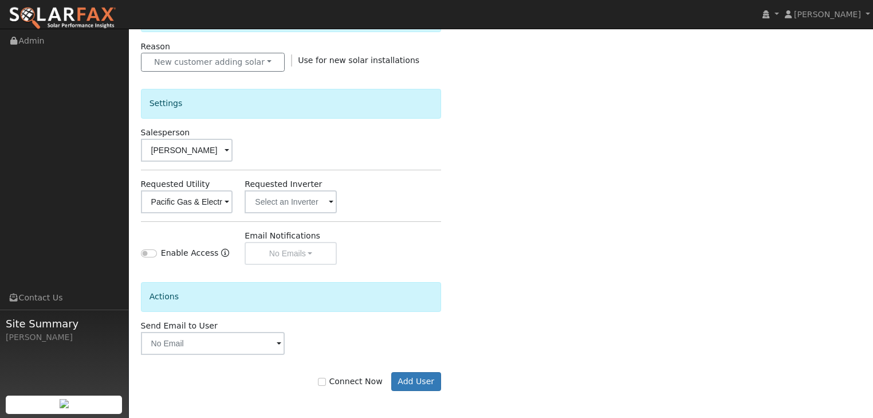
scroll to position [321, 0]
click at [417, 378] on button "Add User" at bounding box center [416, 380] width 50 height 19
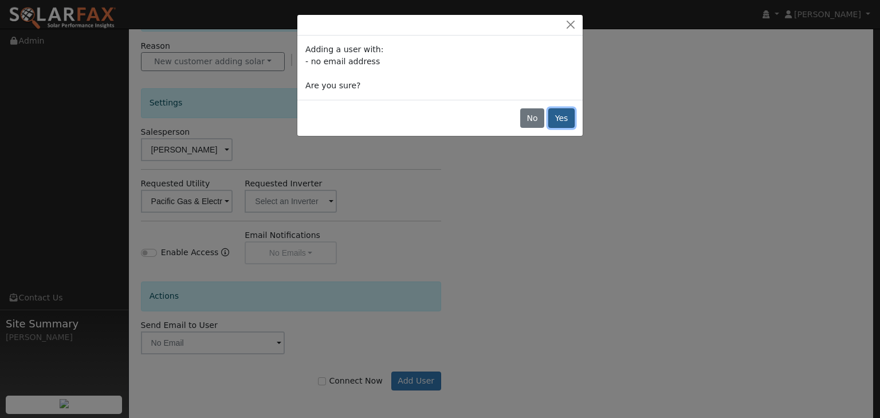
click at [563, 115] on button "Yes" at bounding box center [561, 117] width 26 height 19
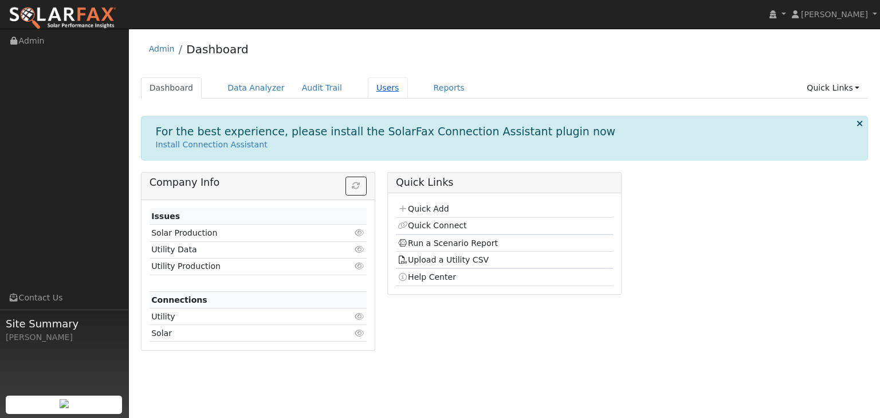
click at [368, 88] on link "Users" at bounding box center [388, 87] width 40 height 21
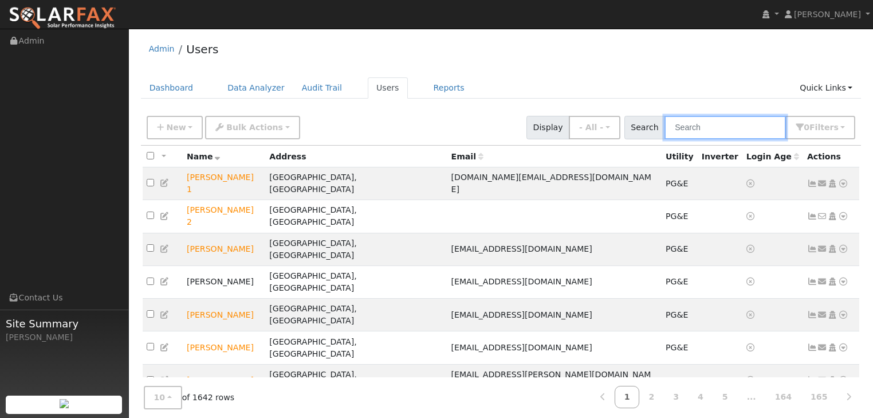
click at [709, 124] on input "text" at bounding box center [725, 127] width 121 height 23
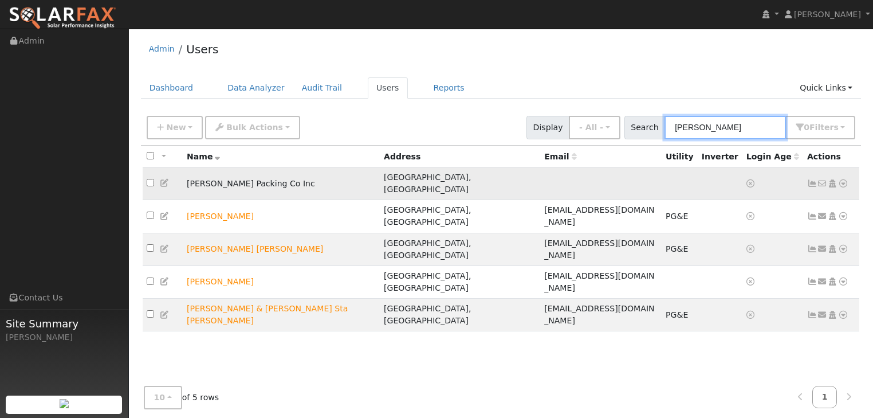
type input "[PERSON_NAME]"
click at [845, 179] on icon at bounding box center [843, 183] width 10 height 8
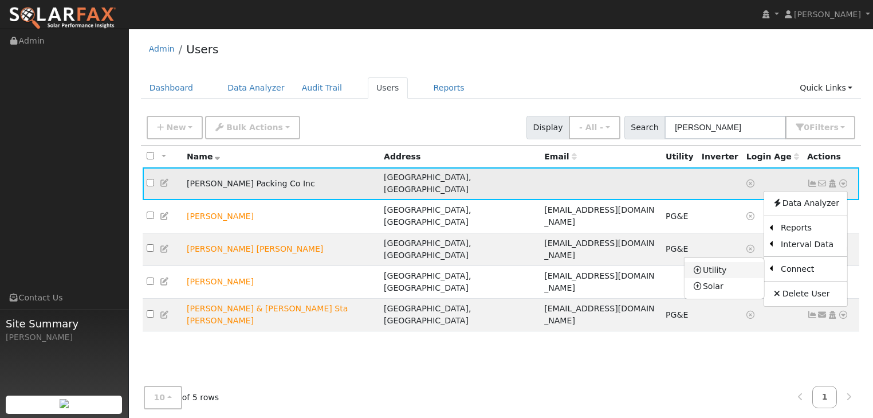
click at [715, 262] on link "Utility" at bounding box center [725, 270] width 80 height 16
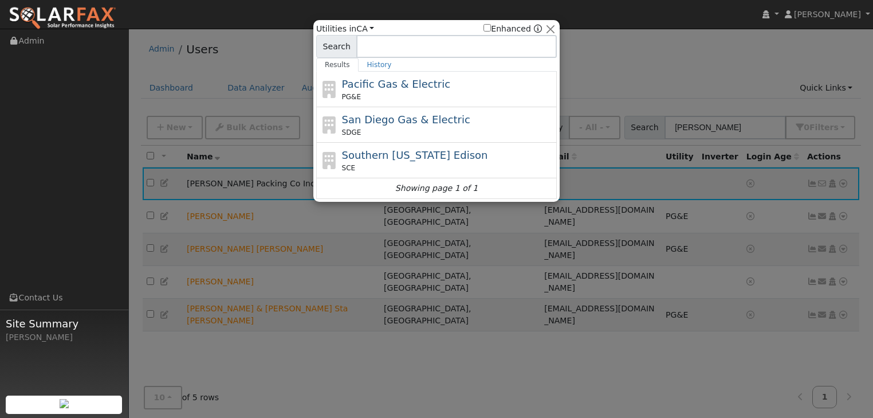
click at [372, 78] on span "Pacific Gas & Electric" at bounding box center [396, 84] width 108 height 12
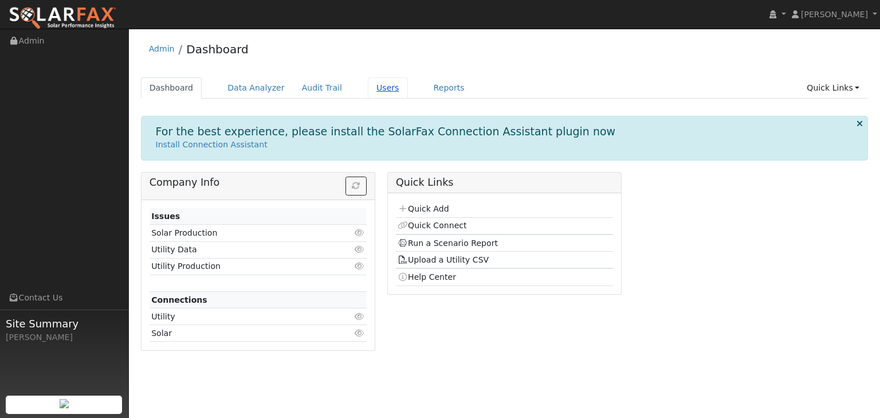
click at [368, 85] on link "Users" at bounding box center [388, 87] width 40 height 21
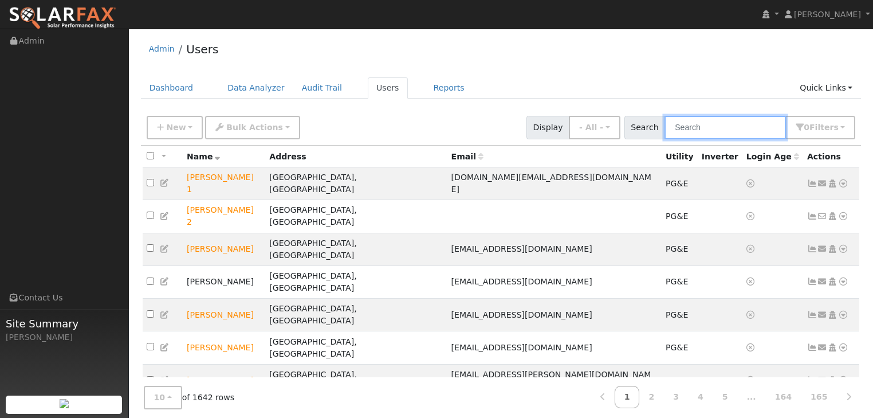
click at [708, 124] on input "text" at bounding box center [725, 127] width 121 height 23
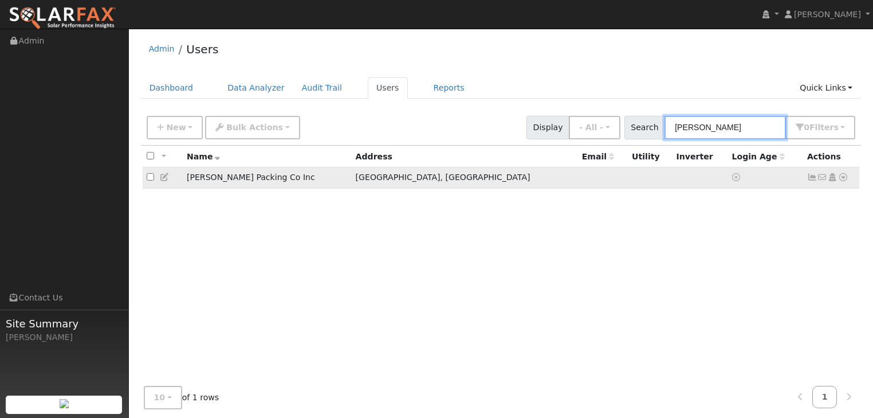
type input "mariani"
click at [846, 177] on icon at bounding box center [843, 177] width 10 height 8
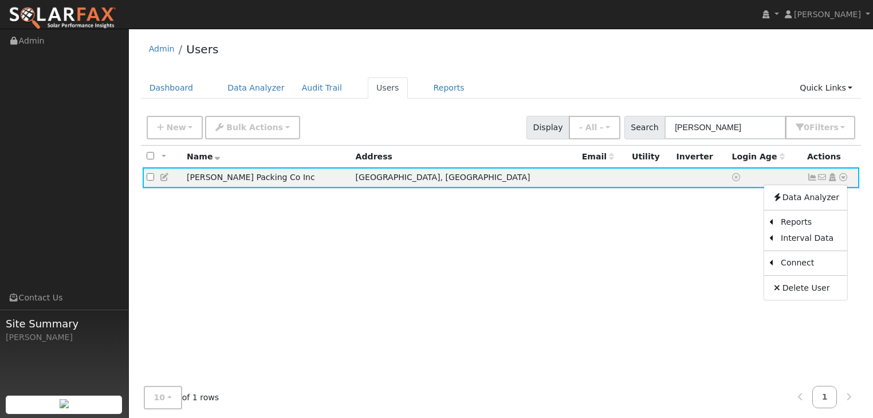
click at [0, 0] on link "Utility" at bounding box center [0, 0] width 0 height 0
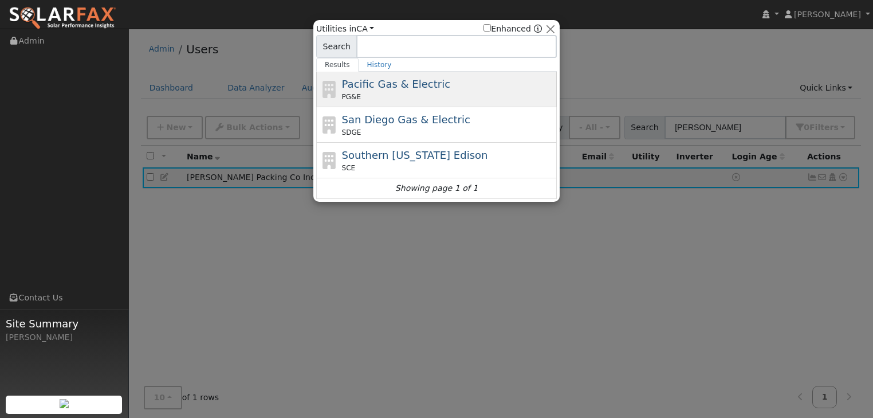
click at [407, 92] on div "PG&E" at bounding box center [448, 97] width 213 height 10
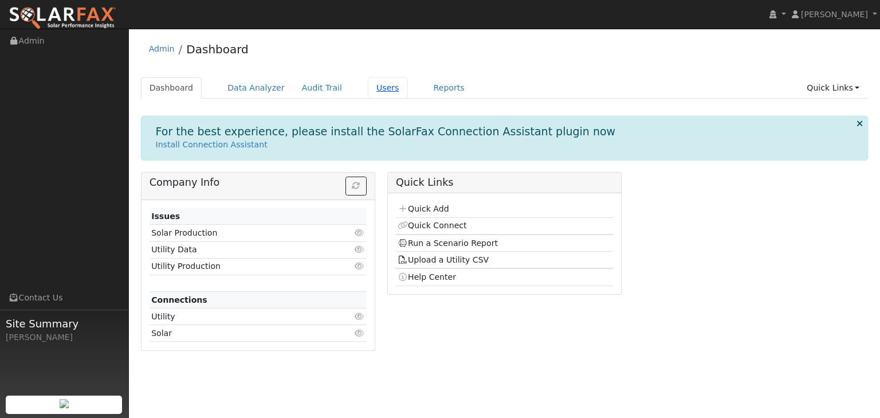
click at [368, 91] on link "Users" at bounding box center [388, 87] width 40 height 21
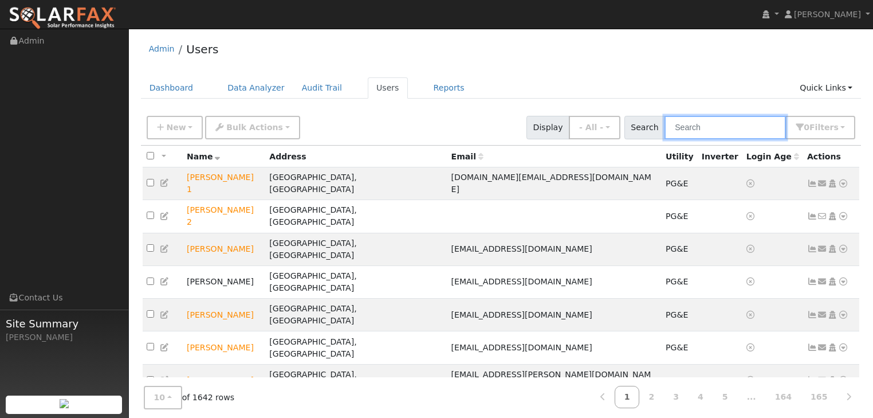
click at [726, 128] on input "text" at bounding box center [725, 127] width 121 height 23
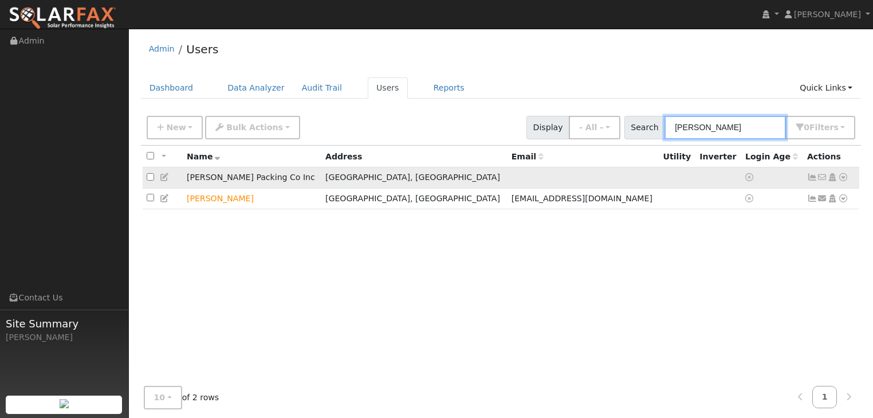
type input "[PERSON_NAME]"
click at [846, 178] on icon at bounding box center [843, 177] width 10 height 8
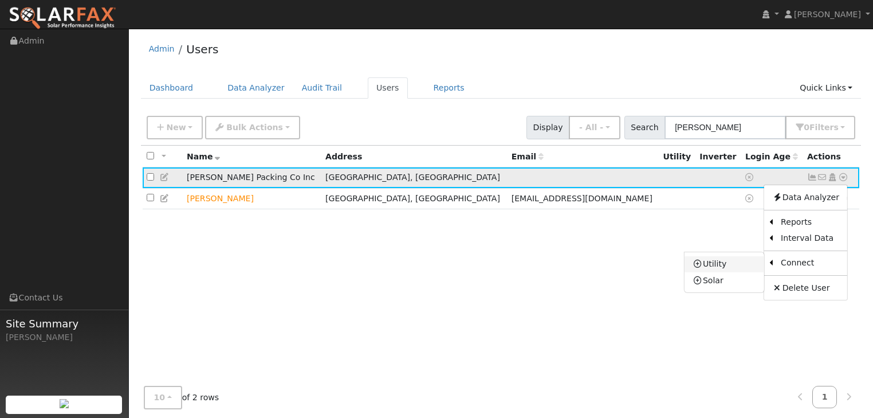
click at [719, 262] on link "Utility" at bounding box center [725, 264] width 80 height 16
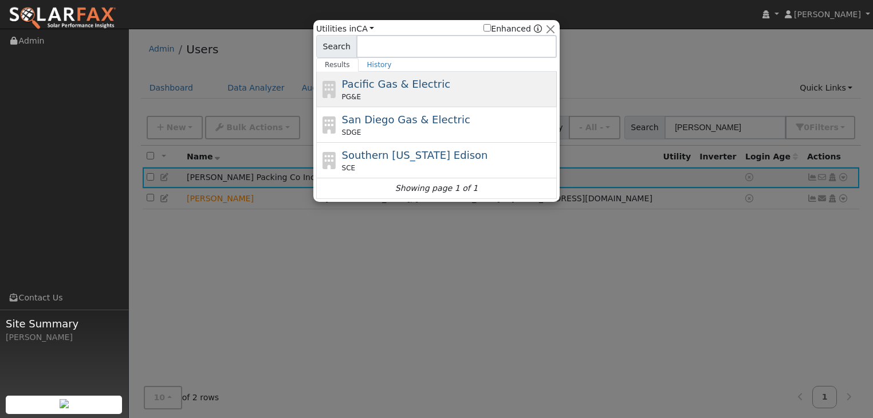
click at [376, 89] on span "Pacific Gas & Electric" at bounding box center [396, 84] width 108 height 12
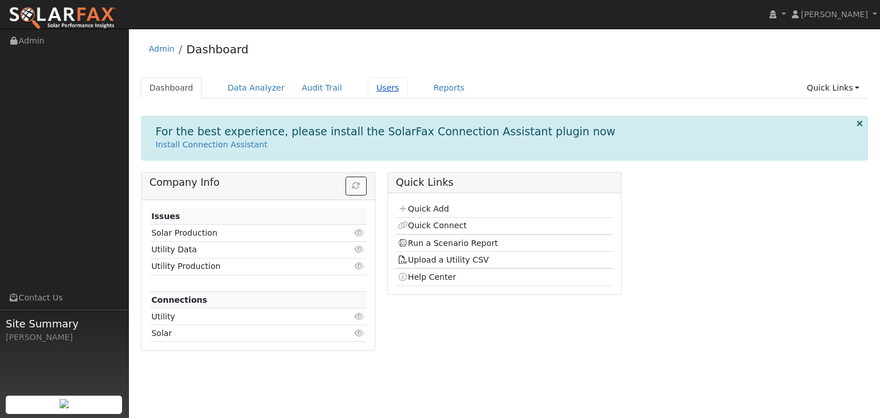
click at [368, 85] on link "Users" at bounding box center [388, 87] width 40 height 21
click at [368, 91] on link "Users" at bounding box center [388, 87] width 40 height 21
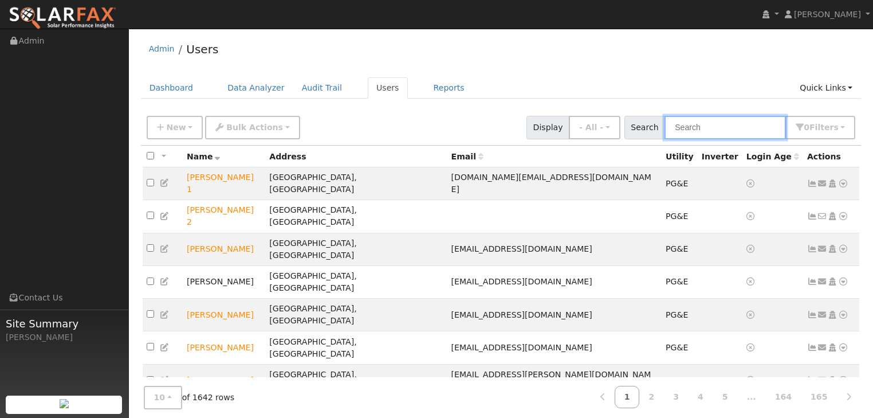
click at [692, 129] on input "text" at bounding box center [725, 127] width 121 height 23
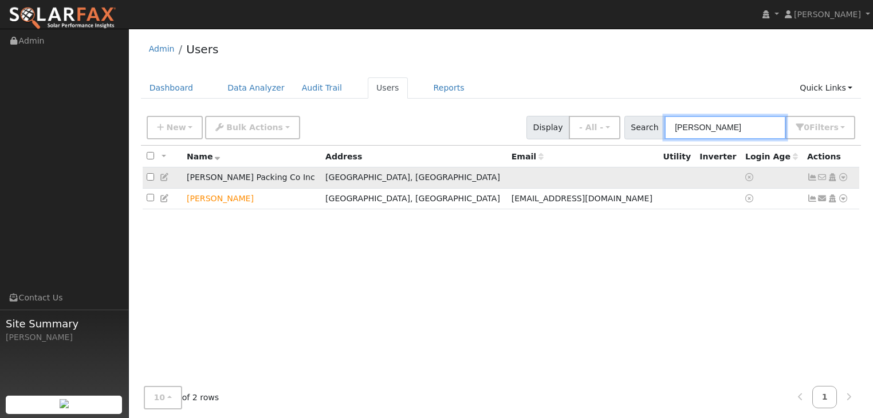
type input "[PERSON_NAME]"
click at [220, 179] on td "[PERSON_NAME] Packing Co Inc" at bounding box center [252, 177] width 139 height 21
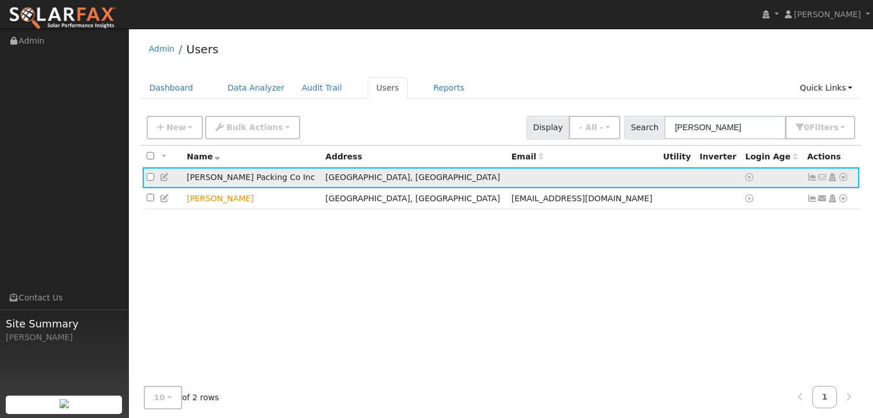
click at [844, 176] on icon at bounding box center [843, 177] width 10 height 8
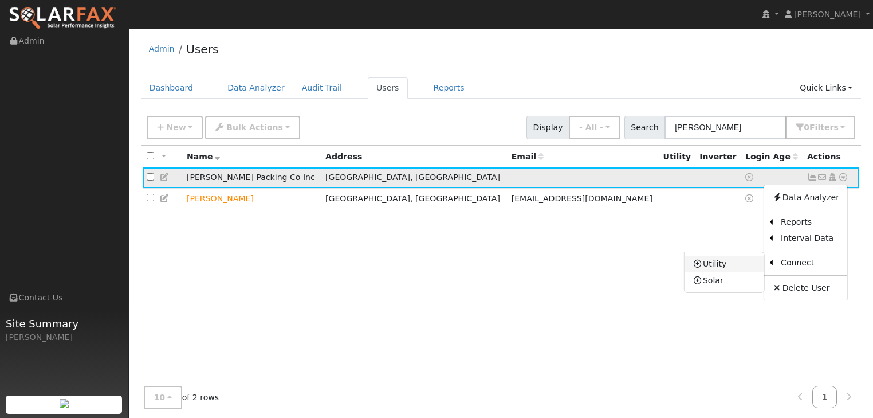
click at [722, 261] on link "Utility" at bounding box center [725, 264] width 80 height 16
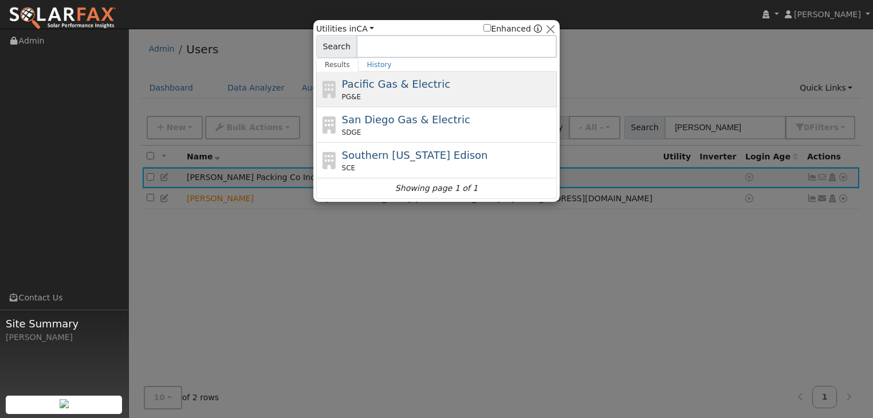
click at [364, 85] on span "Pacific Gas & Electric" at bounding box center [396, 84] width 108 height 12
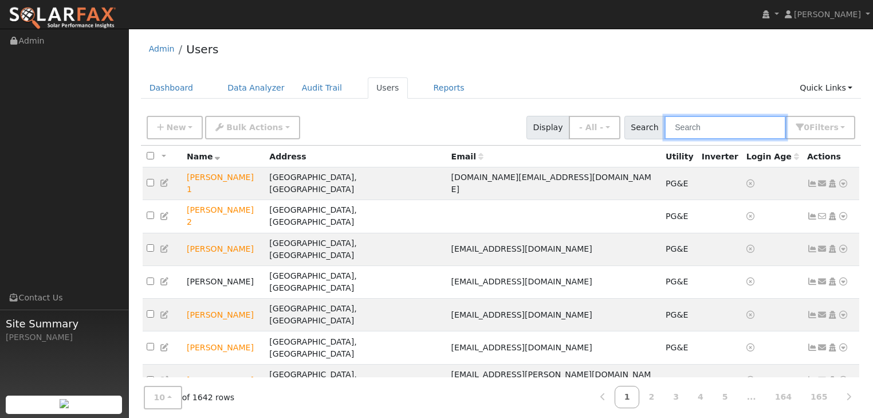
click at [697, 121] on input "text" at bounding box center [725, 127] width 121 height 23
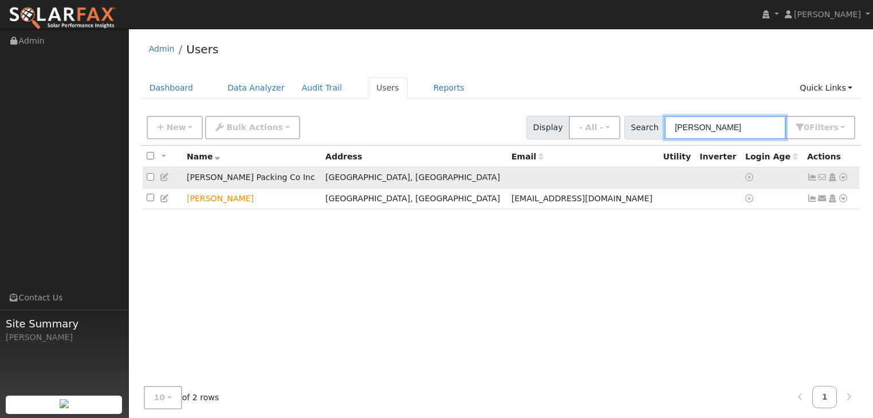
type input "[PERSON_NAME]"
click at [841, 177] on icon at bounding box center [843, 177] width 10 height 8
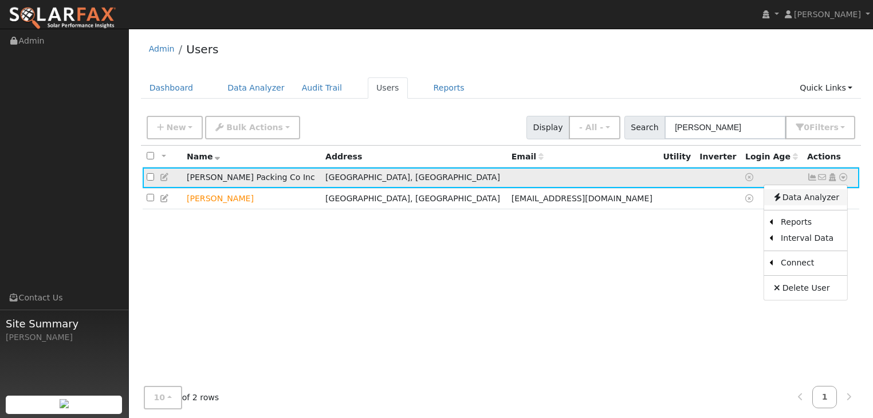
click at [795, 199] on link "Data Analyzer" at bounding box center [805, 197] width 83 height 16
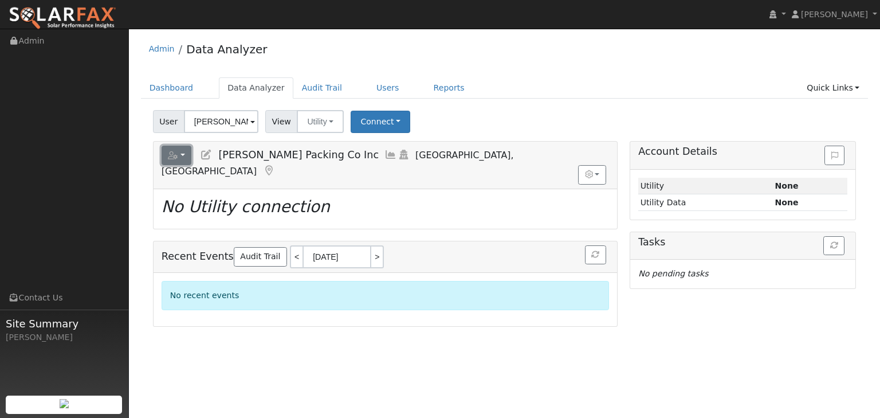
click at [186, 155] on button "button" at bounding box center [177, 155] width 30 height 19
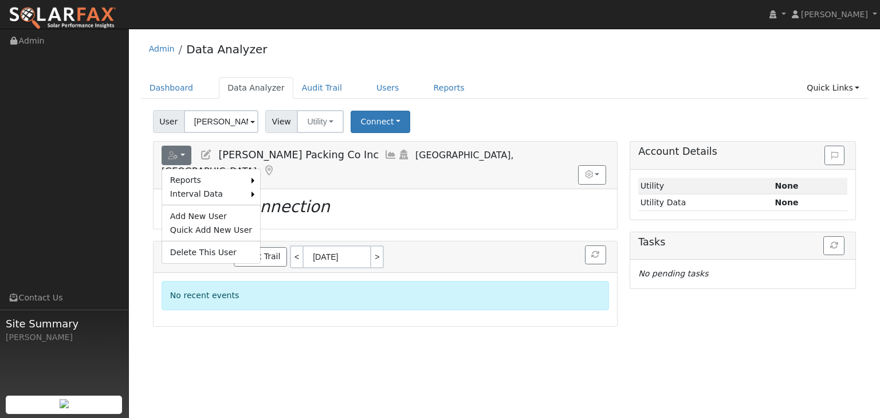
click at [343, 370] on div "User Profile First name Last name Email Email Notifications No Emails No Emails…" at bounding box center [504, 223] width 751 height 389
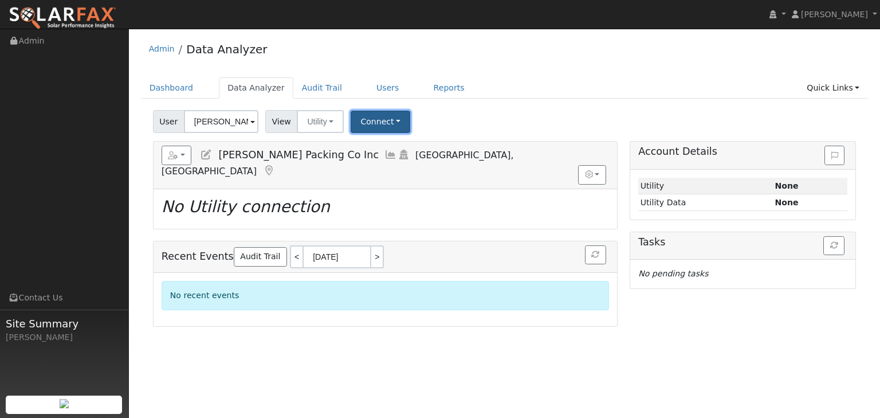
click at [388, 121] on button "Connect" at bounding box center [381, 122] width 60 height 22
click at [380, 144] on link "Select a Provider" at bounding box center [395, 147] width 89 height 16
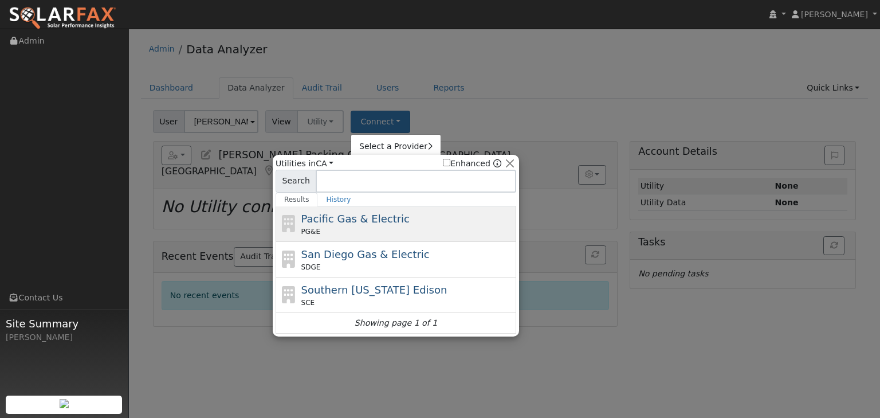
click at [343, 213] on span "Pacific Gas & Electric" at bounding box center [355, 219] width 108 height 12
